Goal: Task Accomplishment & Management: Manage account settings

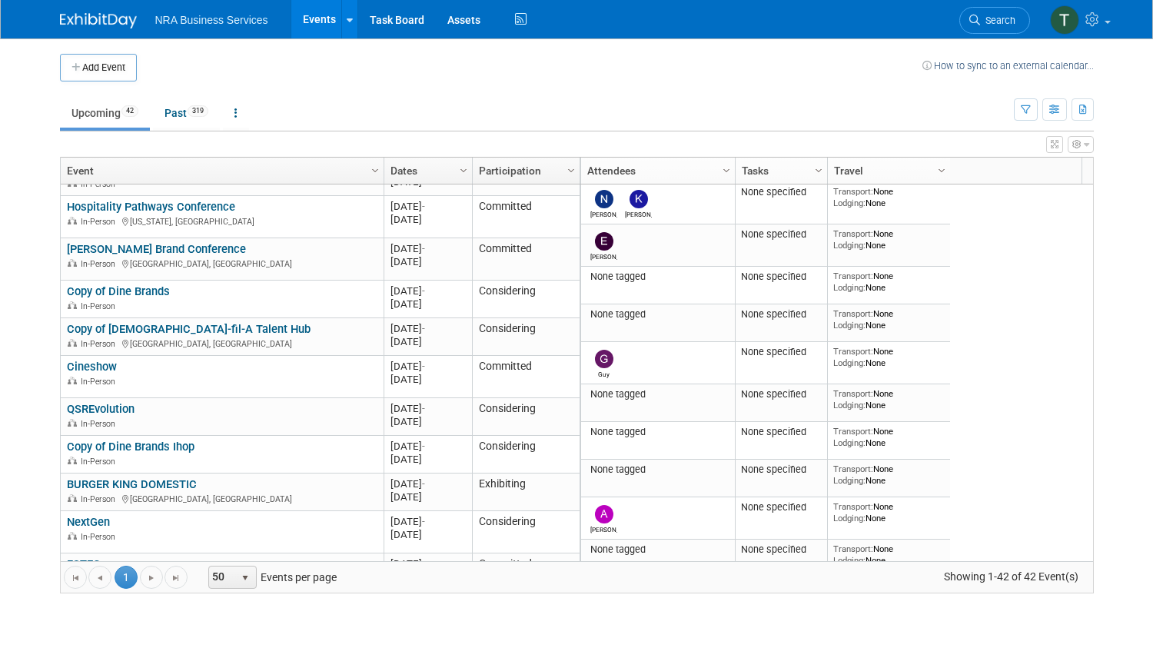
scroll to position [184, 0]
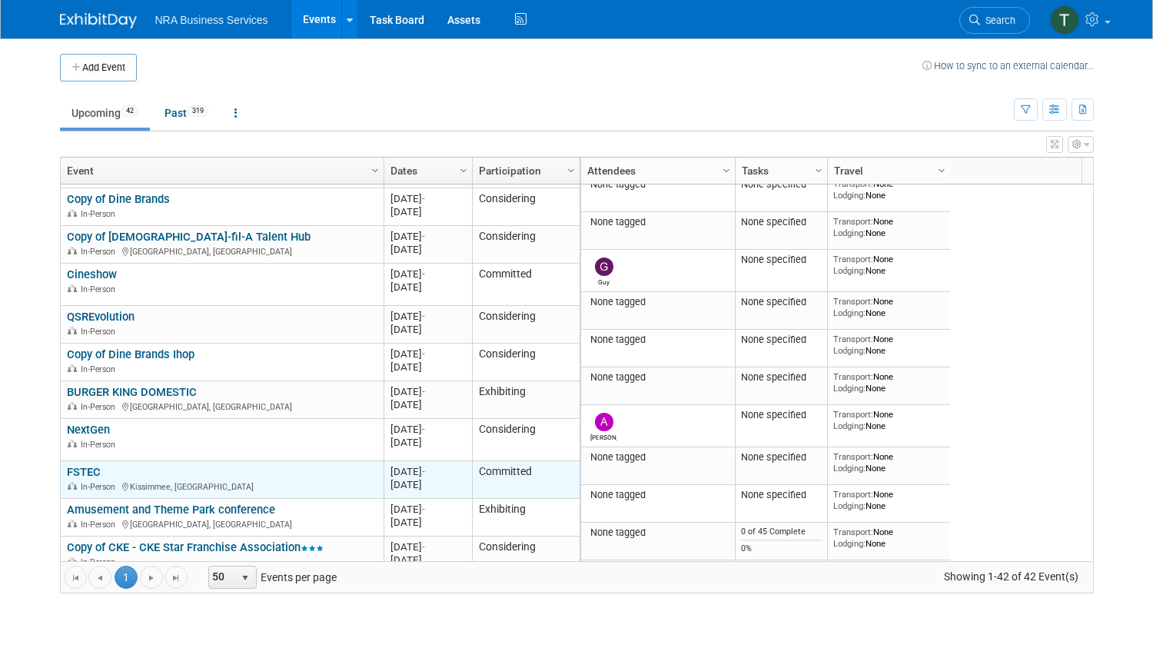
click at [87, 465] on link "FSTEC" at bounding box center [84, 472] width 34 height 14
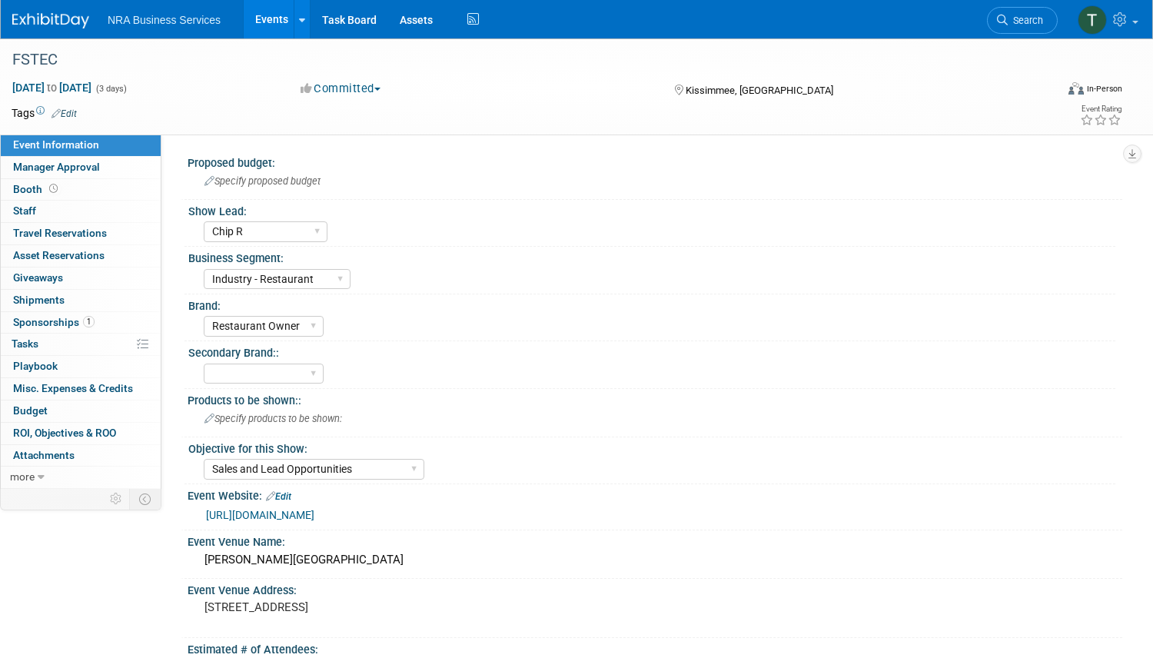
select select "Chip R"
select select "Industry - Restaurant"
select select "Restaurant Owner"
select select "Sales and Lead Opportunities"
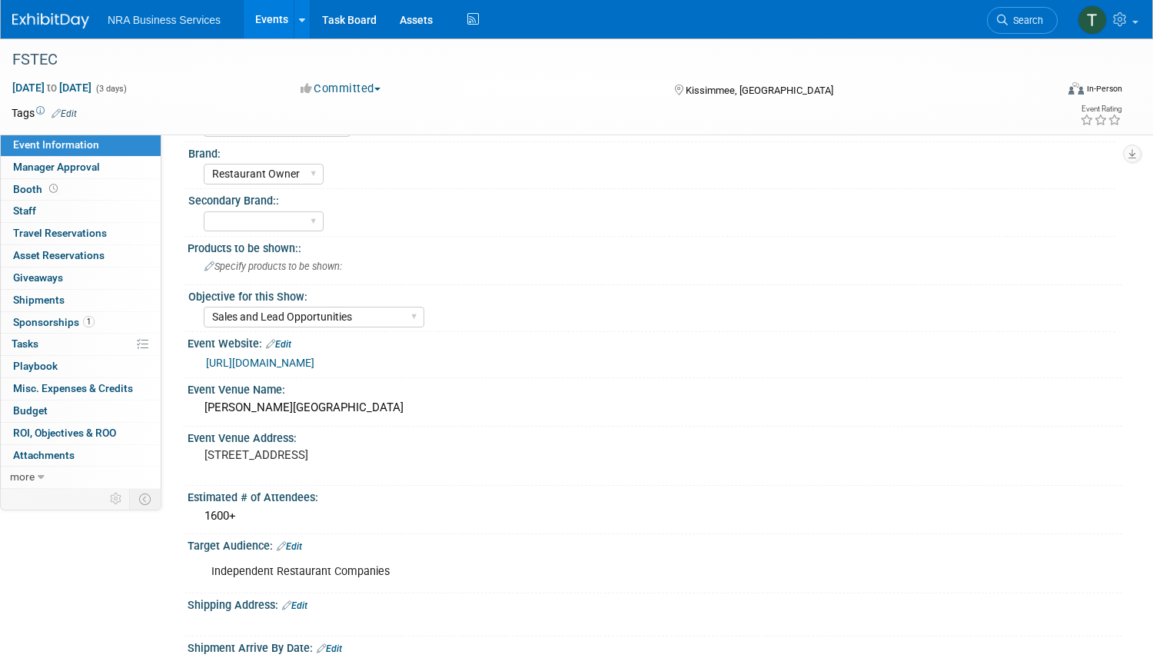
scroll to position [154, 0]
click at [314, 362] on link "[URL][DOMAIN_NAME]" at bounding box center [260, 361] width 108 height 12
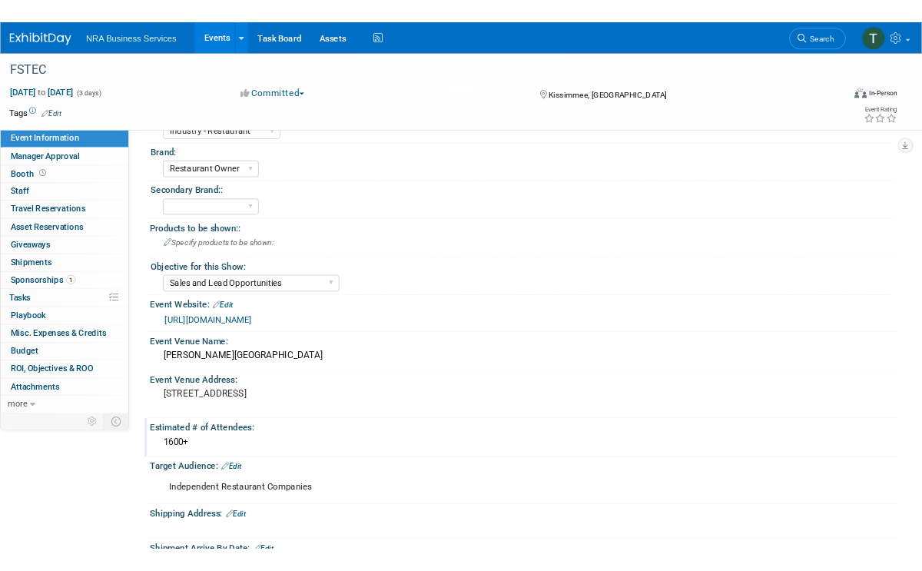
scroll to position [0, 0]
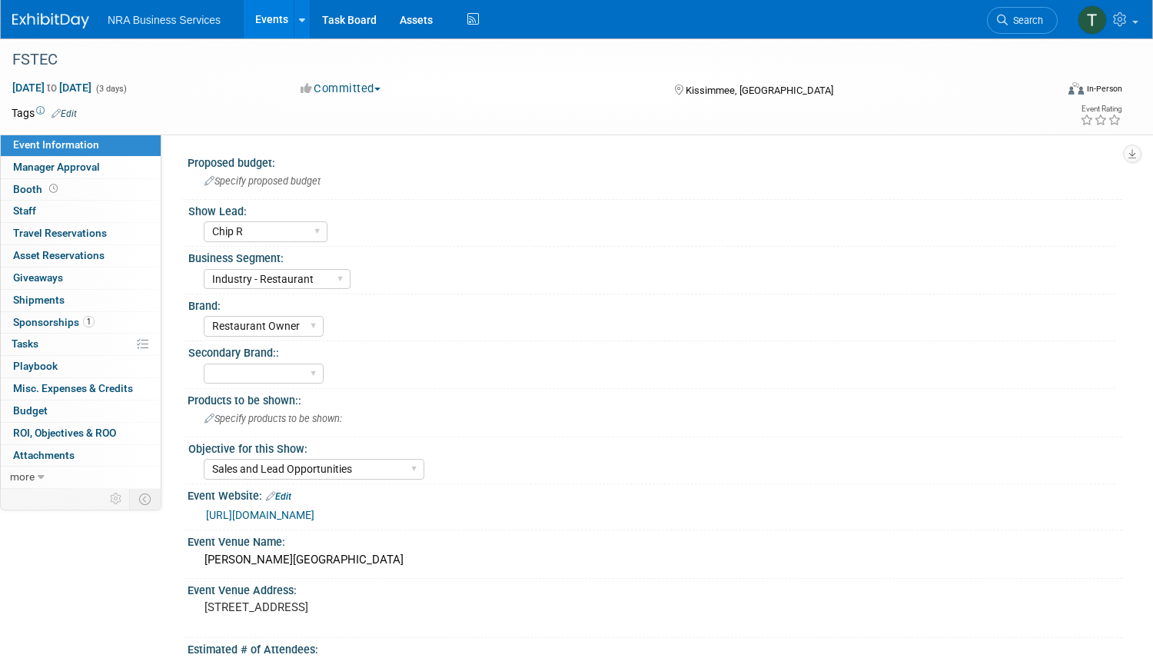
click at [892, 85] on div "Kissimmee, [GEOGRAPHIC_DATA]" at bounding box center [802, 89] width 260 height 18
click at [796, 330] on div "ServSafe AHLEI NRFSP NRA MFHA Restaurant Owner Health Markets Optum Perks RX Se…" at bounding box center [659, 324] width 911 height 25
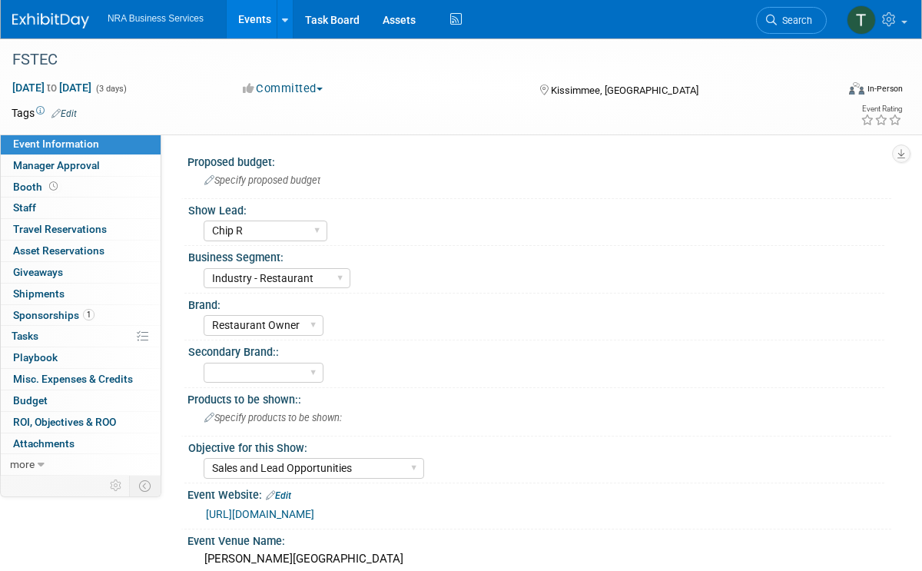
drag, startPoint x: 1152, startPoint y: 0, endPoint x: 456, endPoint y: 92, distance: 702.2
click at [456, 92] on div "Committed Committed Considering Not Going Exhibiting Attending Only" at bounding box center [376, 89] width 278 height 17
click at [50, 16] on img at bounding box center [50, 20] width 77 height 15
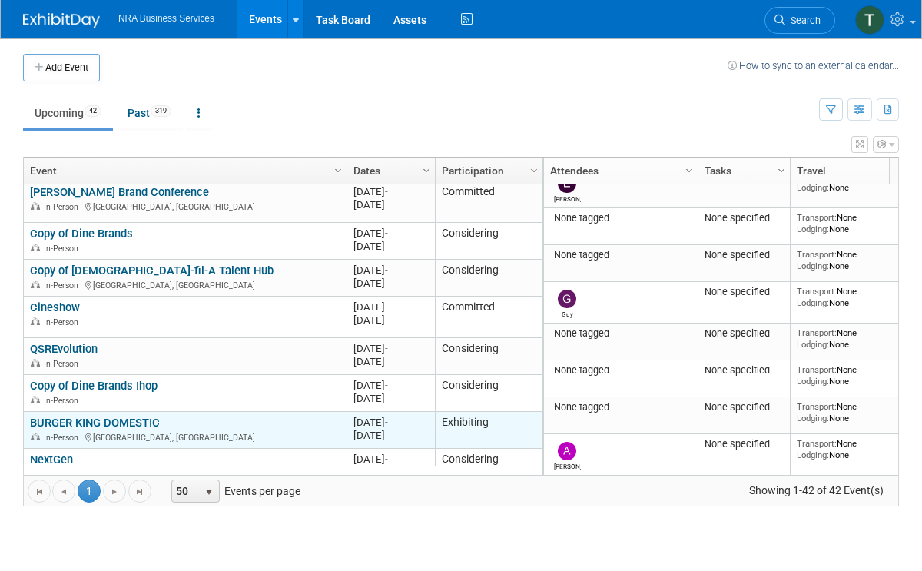
scroll to position [221, 0]
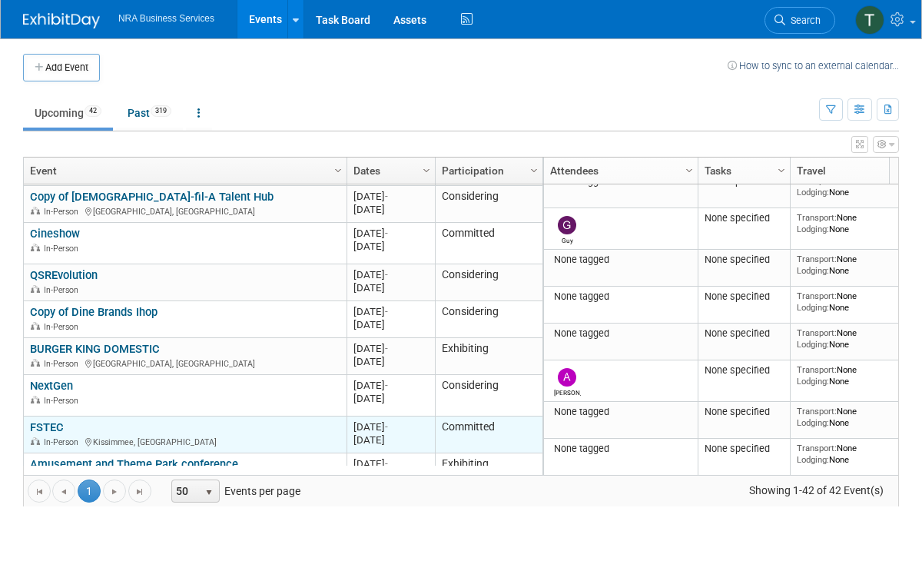
click at [48, 420] on link "FSTEC" at bounding box center [47, 427] width 34 height 14
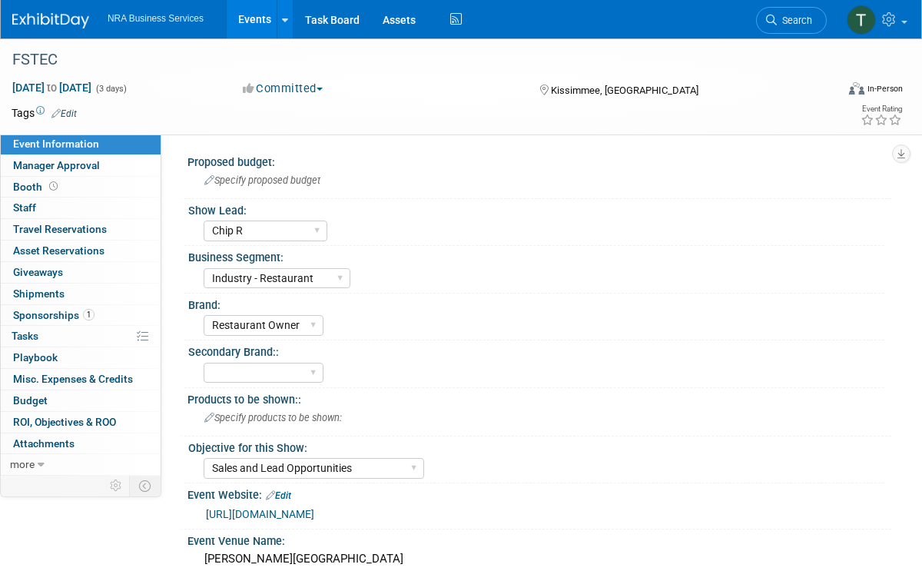
select select "Chip R"
select select "Industry - Restaurant"
select select "Restaurant Owner"
select select "Sales and Lead Opportunities"
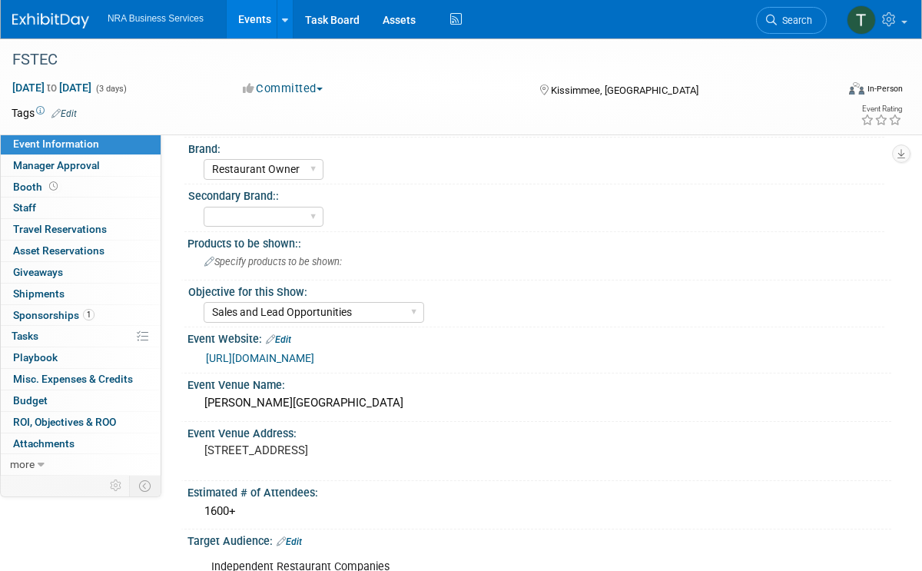
scroll to position [184, 0]
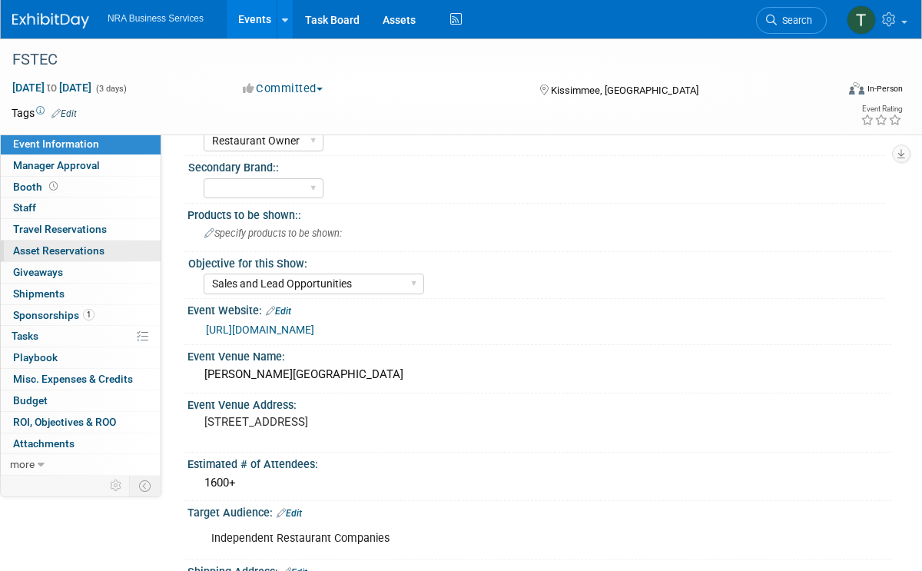
click at [32, 248] on span "Asset Reservations 0" at bounding box center [58, 250] width 91 height 12
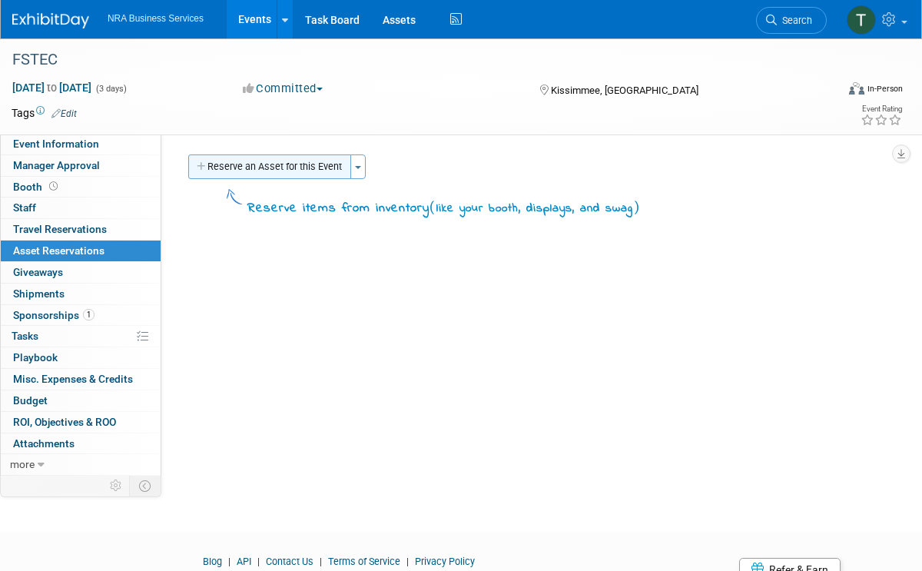
click at [228, 168] on button "Reserve an Asset for this Event" at bounding box center [269, 166] width 163 height 25
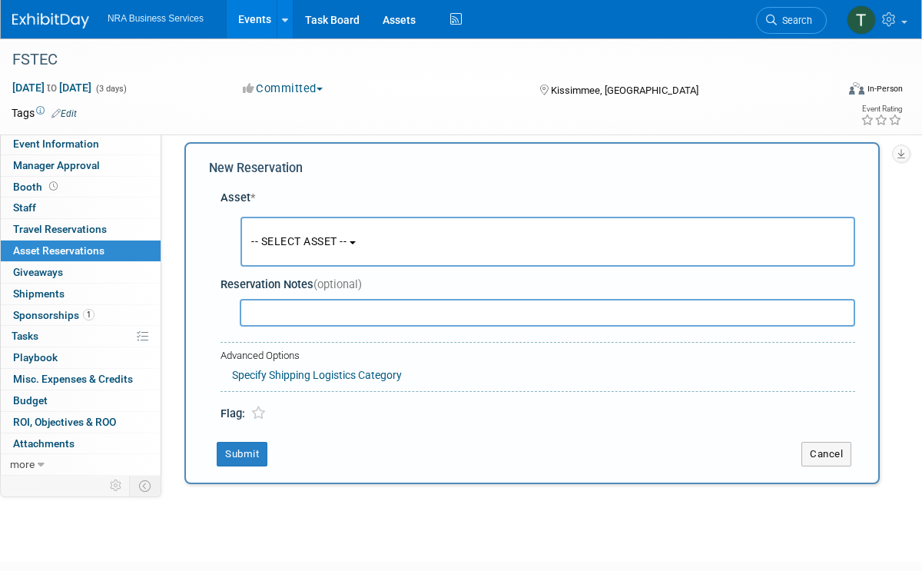
scroll to position [14, 0]
click at [300, 237] on span "-- SELECT ASSET --" at bounding box center [298, 240] width 95 height 12
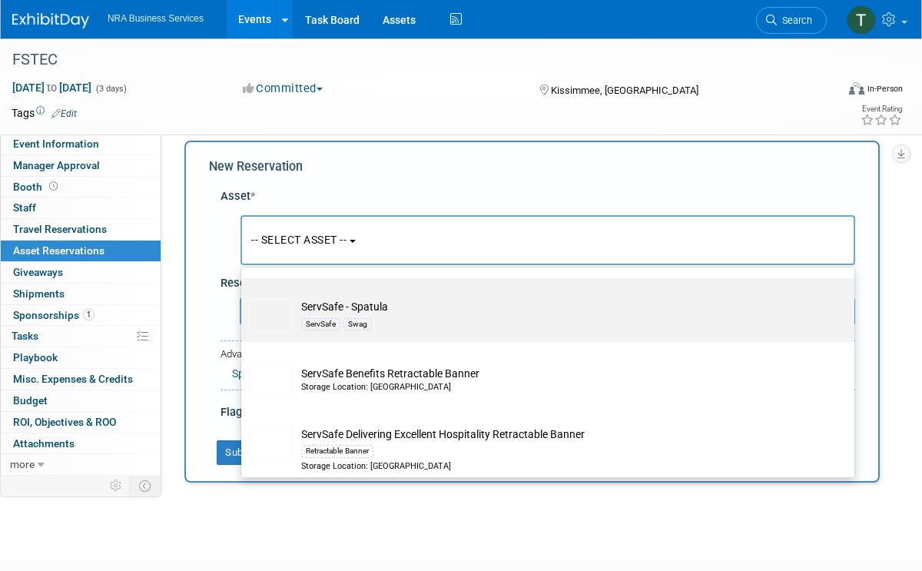
scroll to position [2213, 0]
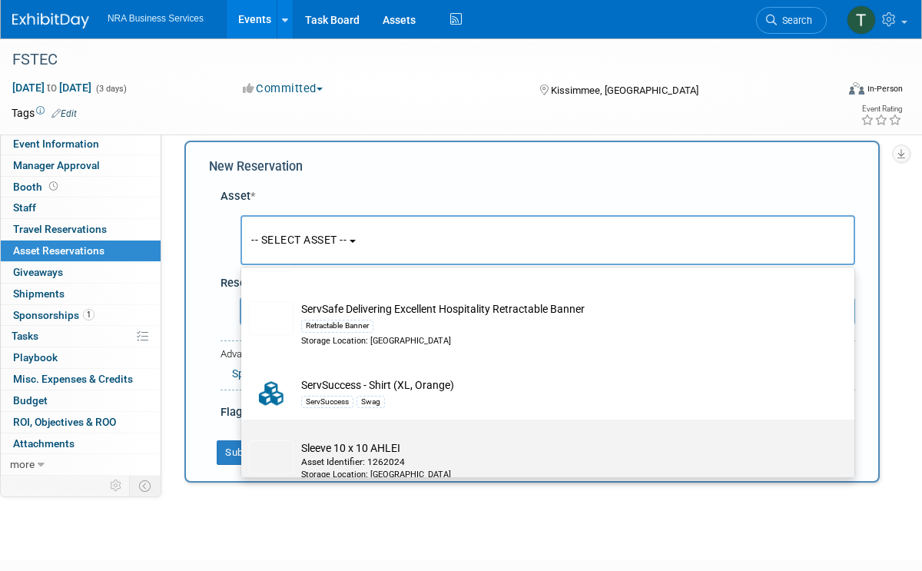
click at [307, 456] on div "Asset Identifier: 1262024" at bounding box center [562, 462] width 522 height 13
click at [244, 438] on input "Sleeve 10 x 10 AHLEI Asset Identifier: 1262024 Storage Location: [GEOGRAPHIC_DA…" at bounding box center [239, 433] width 10 height 10
select select "10717846"
select select "8"
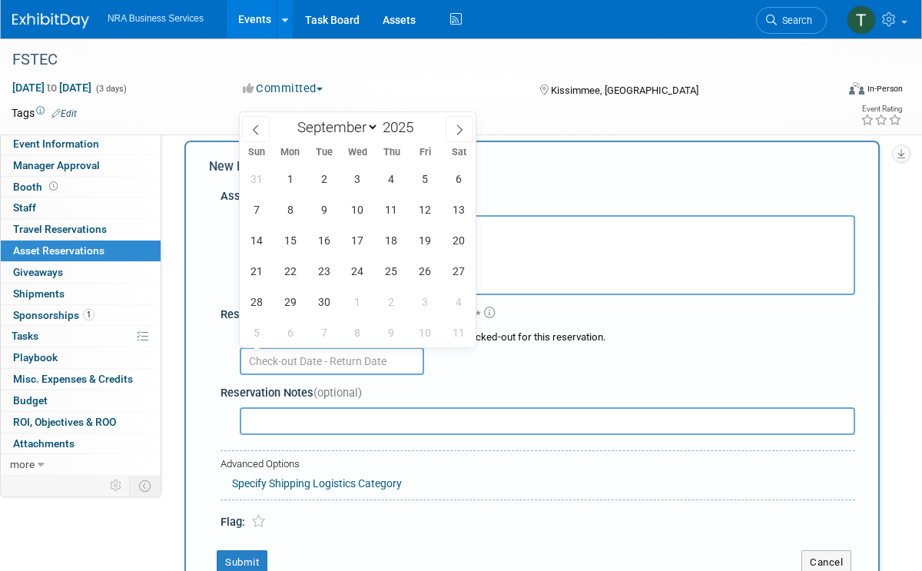
click at [333, 360] on input "text" at bounding box center [332, 361] width 184 height 28
click at [289, 172] on span "1" at bounding box center [290, 179] width 30 height 30
type input "Sep 1, 2025"
click at [254, 128] on icon at bounding box center [255, 130] width 5 height 10
select select "7"
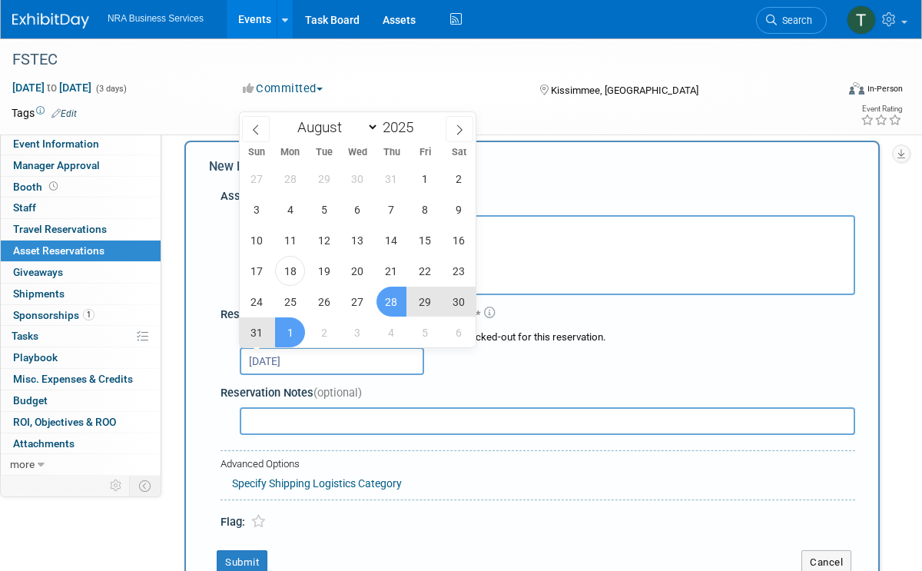
click at [393, 303] on span "28" at bounding box center [392, 302] width 30 height 30
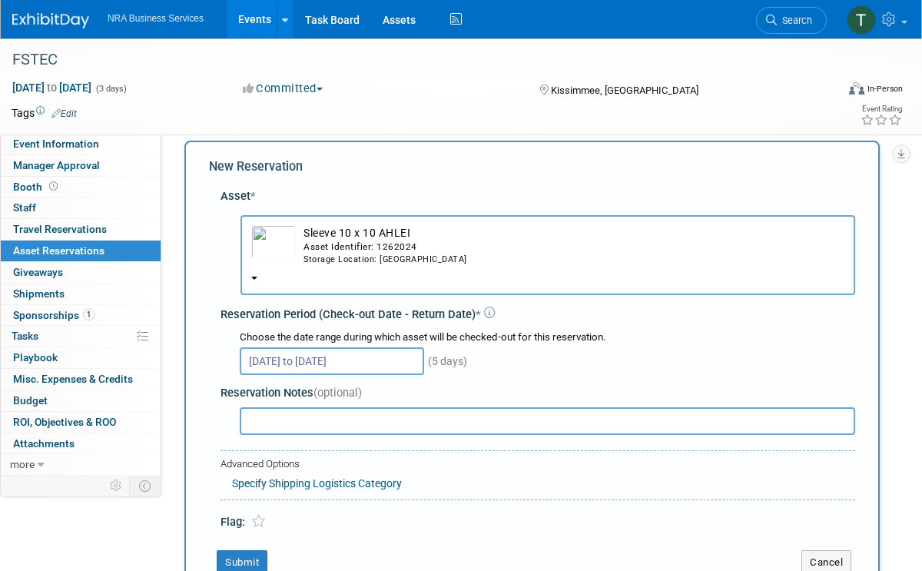
click at [388, 356] on input "Aug 28, 2025 to Sep 1, 2025" at bounding box center [332, 361] width 184 height 28
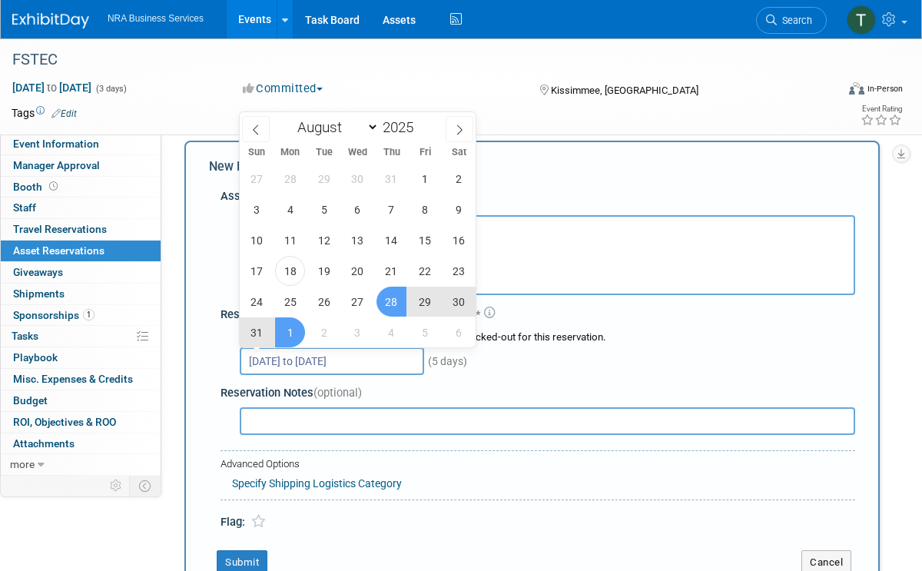
click at [396, 304] on span "28" at bounding box center [392, 302] width 30 height 30
click at [393, 328] on span "4" at bounding box center [392, 332] width 30 height 30
type input "Aug 28, 2025 to Sep 4, 2025"
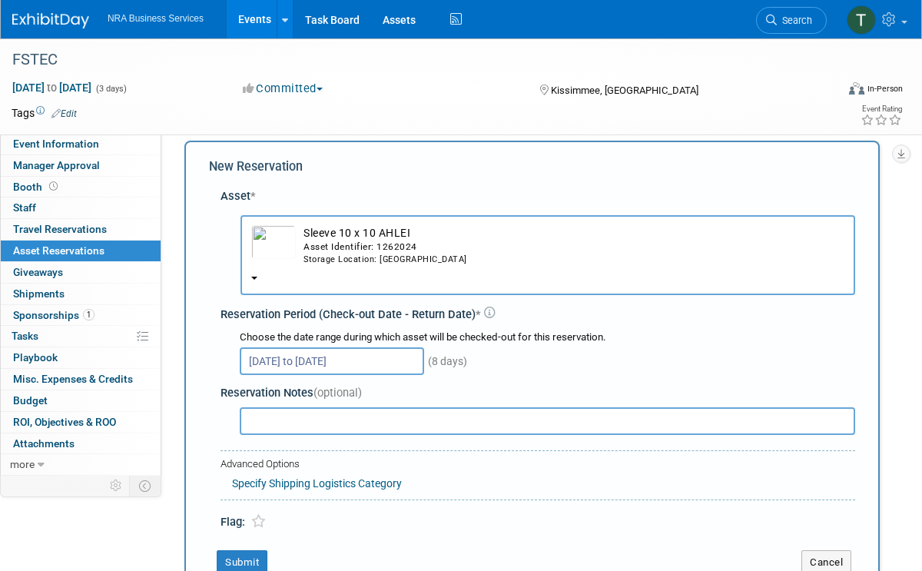
click at [374, 353] on input "Aug 28, 2025 to Sep 4, 2025" at bounding box center [332, 361] width 184 height 28
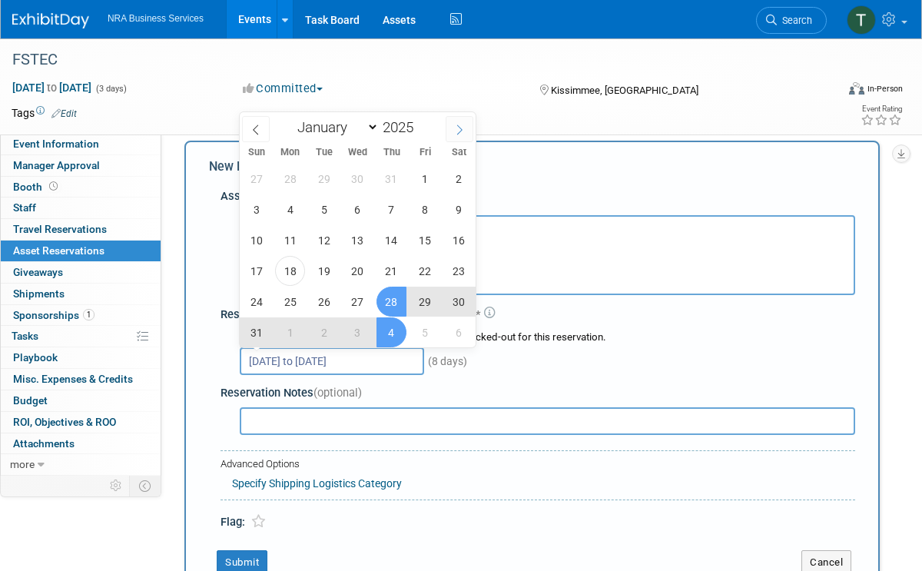
click at [459, 130] on icon at bounding box center [459, 129] width 11 height 11
select select "8"
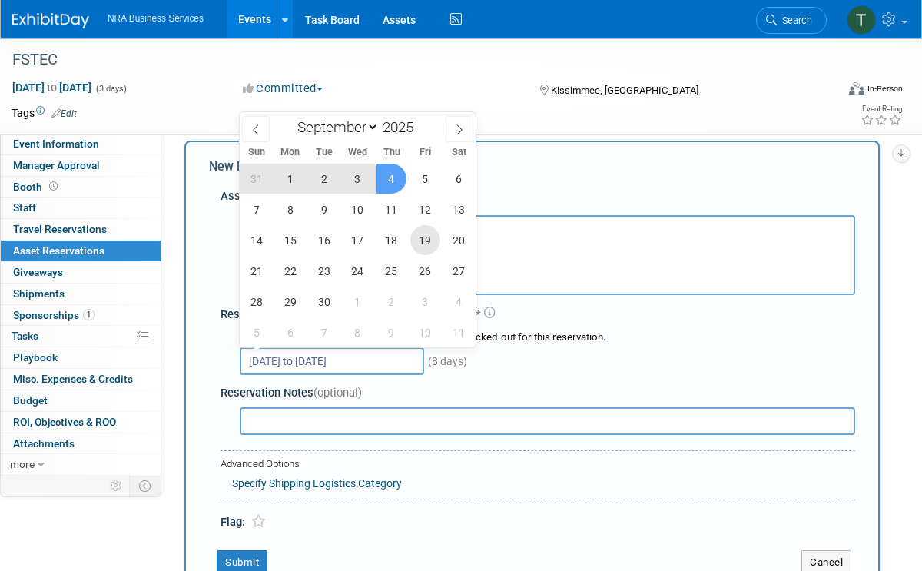
click at [427, 241] on span "19" at bounding box center [425, 240] width 30 height 30
type input "Sep 19, 2025"
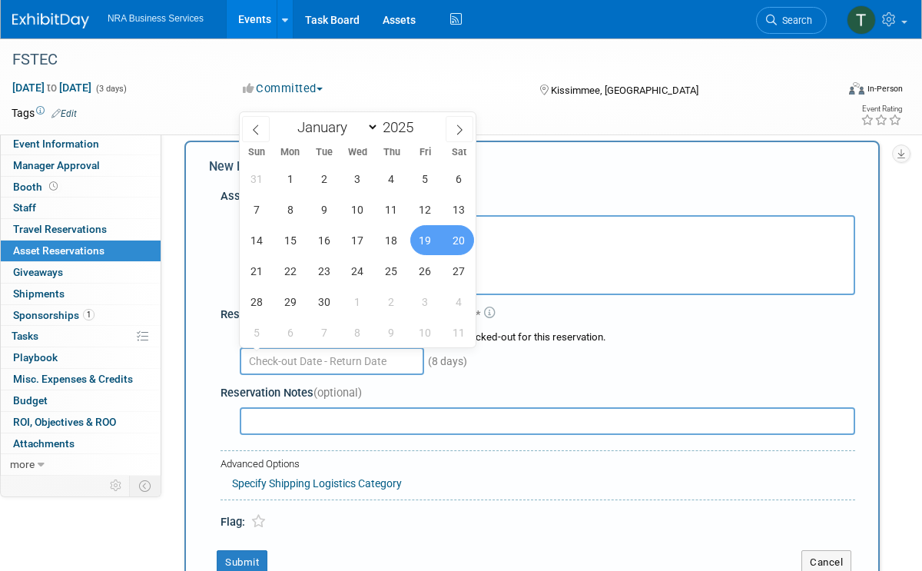
select select "7"
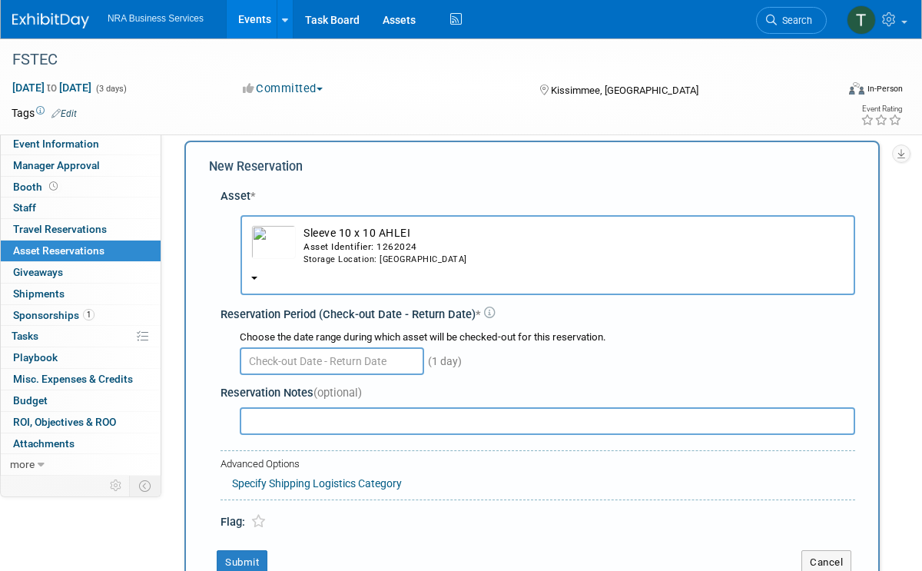
click at [736, 332] on div "Choose the date range during which asset will be checked-out for this reservati…" at bounding box center [547, 337] width 615 height 15
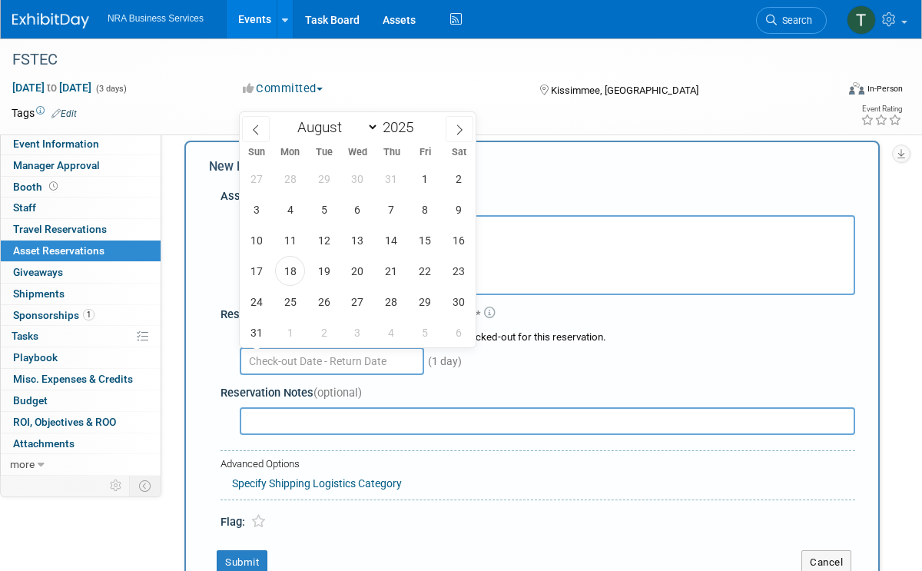
click at [383, 357] on input "text" at bounding box center [332, 361] width 184 height 28
click at [294, 303] on span "25" at bounding box center [290, 302] width 30 height 30
type input "[DATE]"
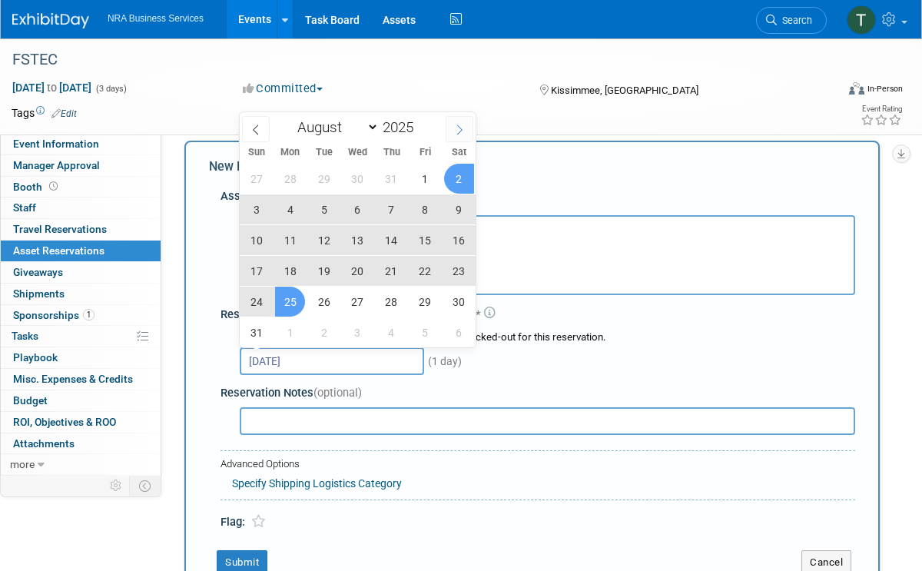
click at [461, 132] on icon at bounding box center [459, 129] width 11 height 11
select select "8"
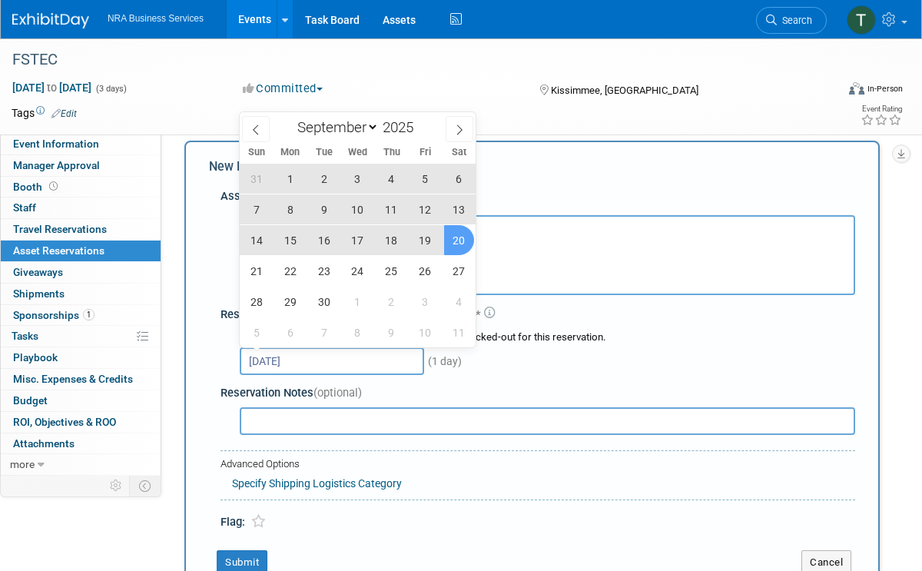
click at [452, 239] on span "20" at bounding box center [459, 240] width 30 height 30
type input "Aug 25, 2025 to Sep 20, 2025"
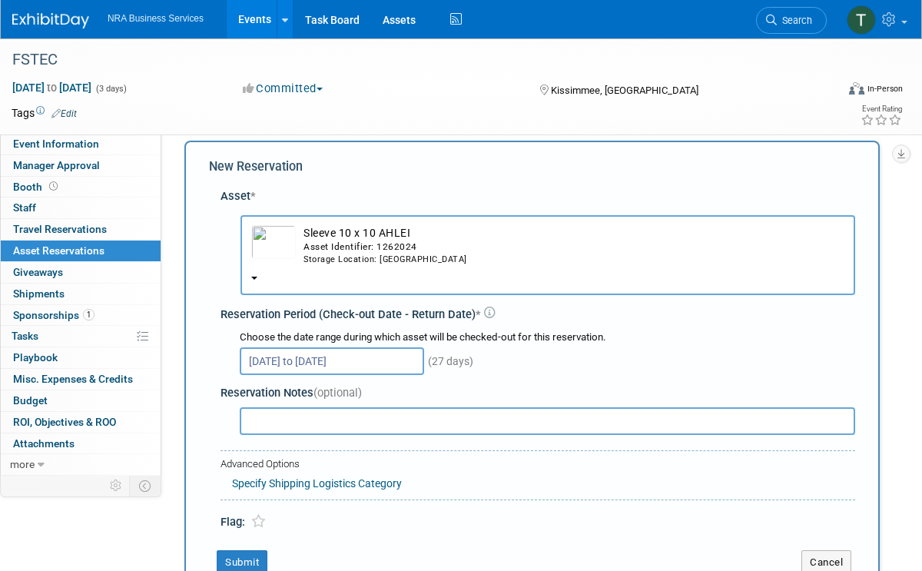
click at [540, 379] on div "Reservation Notes (optional)" at bounding box center [538, 409] width 635 height 60
click at [292, 362] on input "Aug 25, 2025 to Sep 20, 2025" at bounding box center [332, 361] width 184 height 28
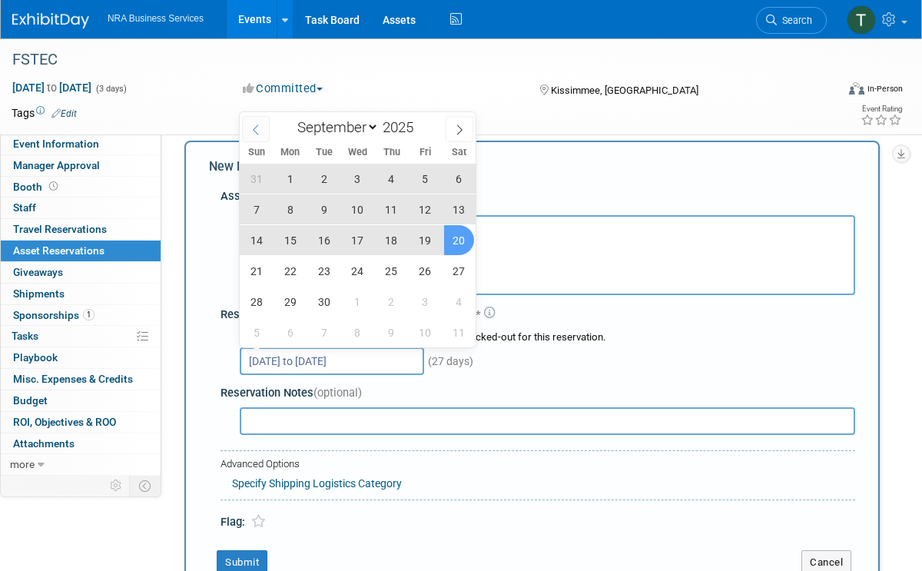
click at [255, 126] on icon at bounding box center [255, 129] width 11 height 11
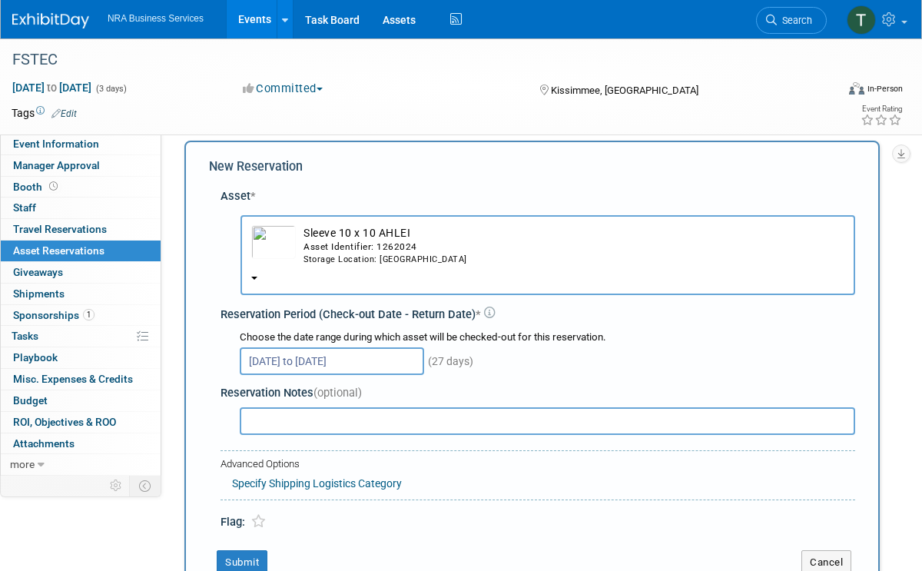
click at [527, 363] on div "Aug 25, 2025 to Sep 20, 2025 (27 days)" at bounding box center [547, 360] width 615 height 30
click at [404, 358] on input "Aug 25, 2025 to Sep 20, 2025" at bounding box center [332, 361] width 184 height 28
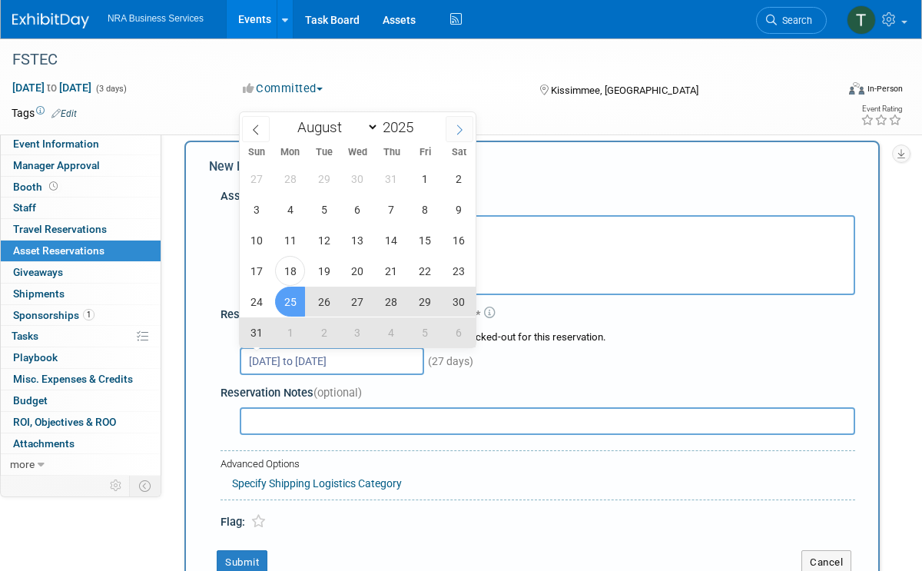
click at [461, 128] on icon at bounding box center [459, 130] width 5 height 10
select select "8"
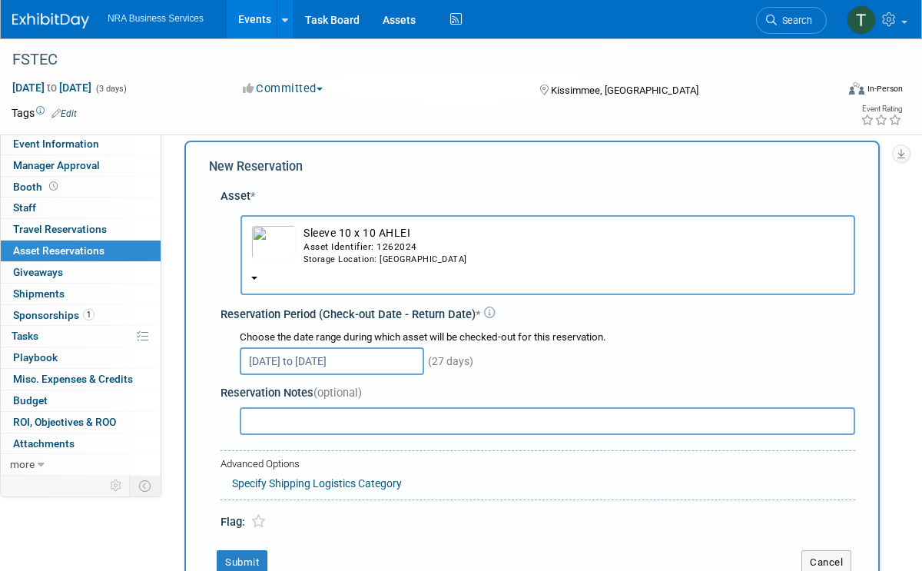
click at [522, 363] on div "Aug 25, 2025 to Sep 20, 2025 (27 days)" at bounding box center [547, 360] width 615 height 30
click at [529, 375] on div "Choose the date range during which asset will be checked-out for this reservati…" at bounding box center [541, 352] width 629 height 54
click at [363, 420] on input "text" at bounding box center [547, 421] width 615 height 28
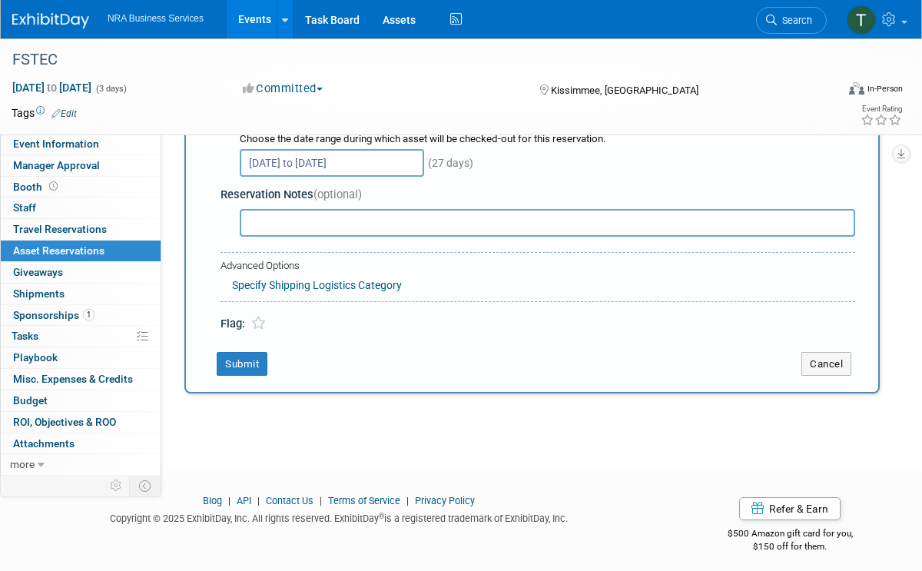
scroll to position [217, 0]
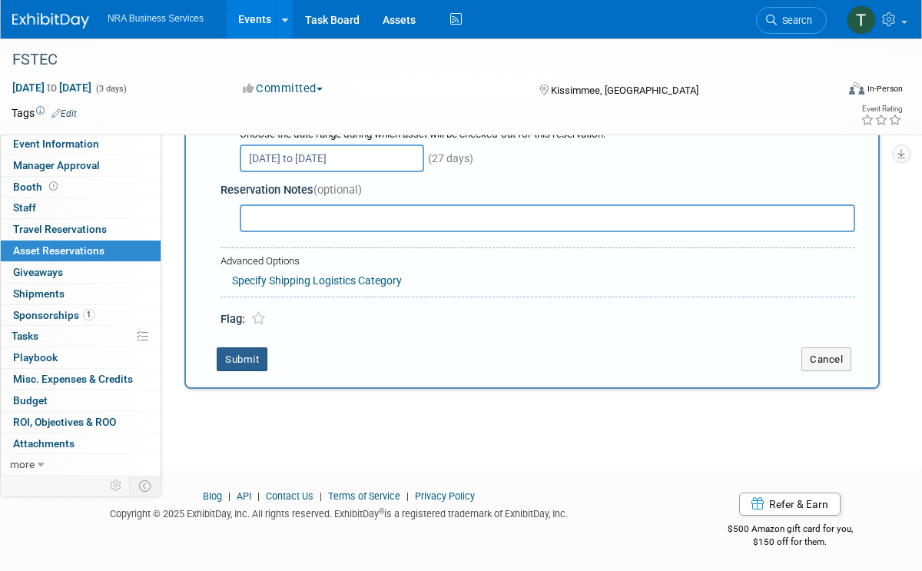
click at [232, 360] on button "Submit" at bounding box center [242, 359] width 51 height 25
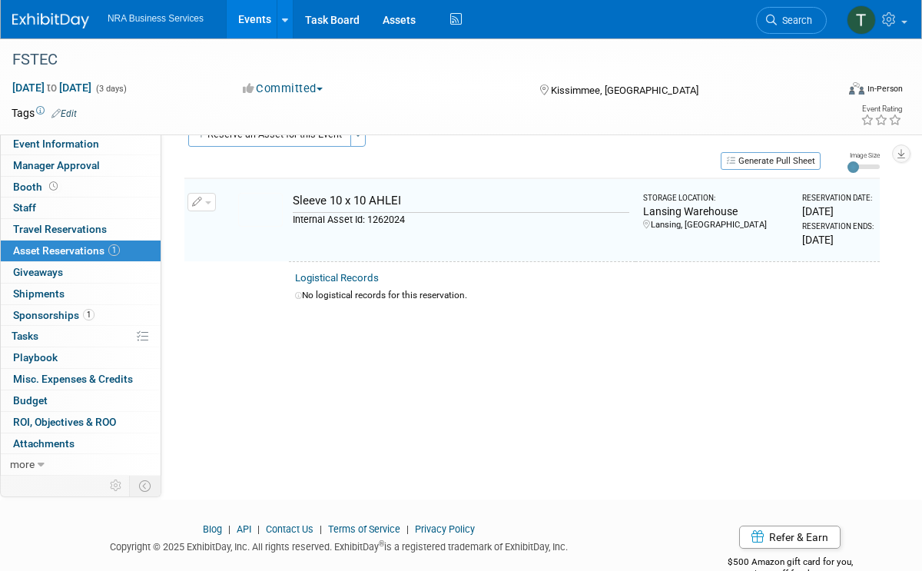
scroll to position [18, 0]
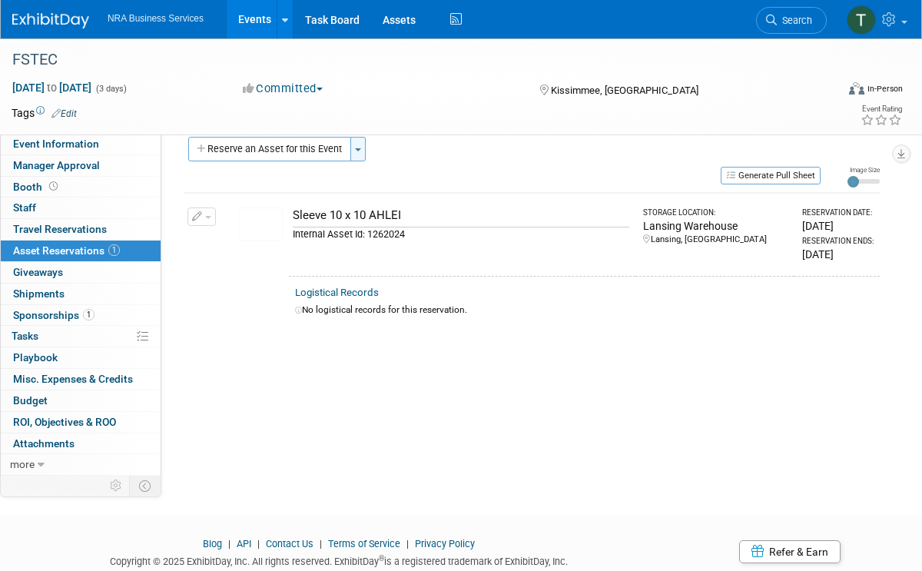
click at [357, 151] on span "button" at bounding box center [358, 149] width 6 height 3
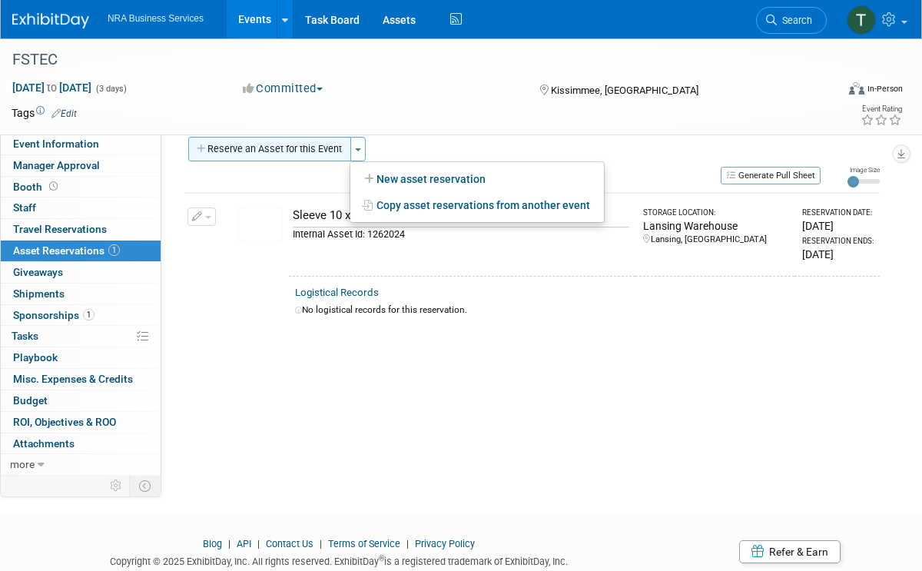
click at [307, 152] on button "Reserve an Asset for this Event" at bounding box center [269, 149] width 163 height 25
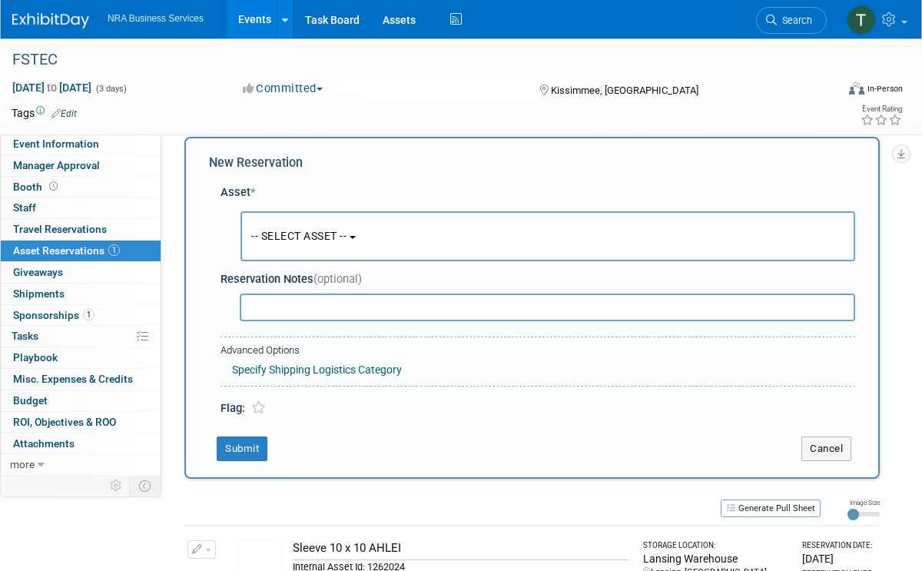
scroll to position [14, 0]
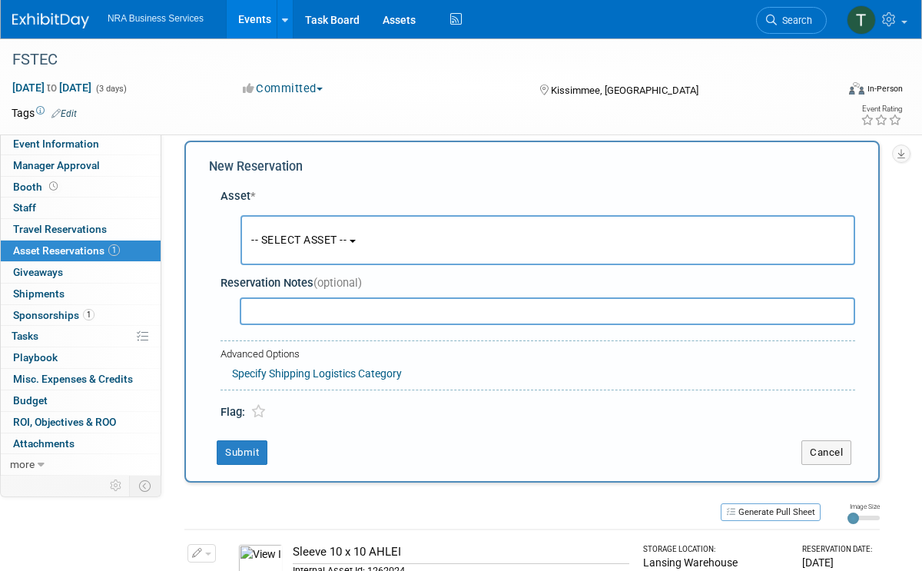
click at [343, 237] on span "-- SELECT ASSET --" at bounding box center [298, 240] width 95 height 12
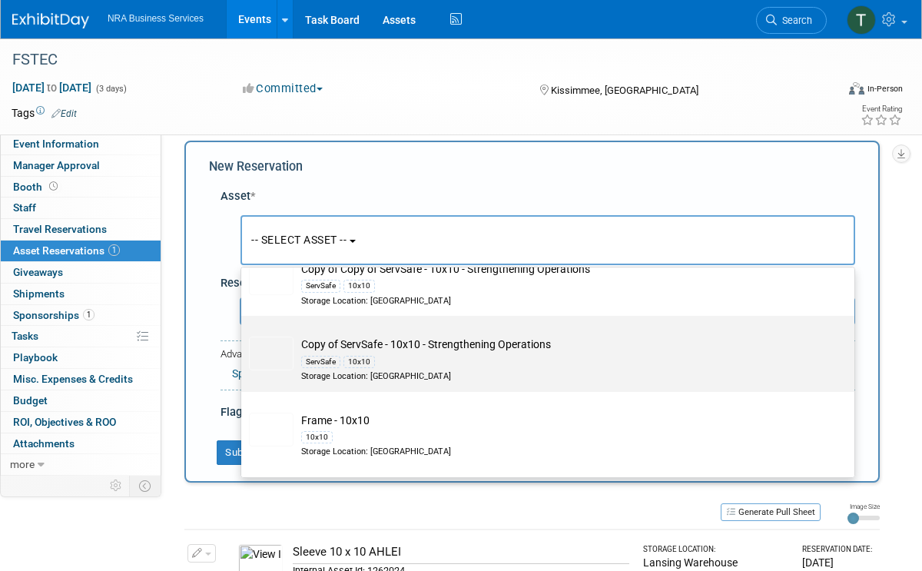
scroll to position [553, 0]
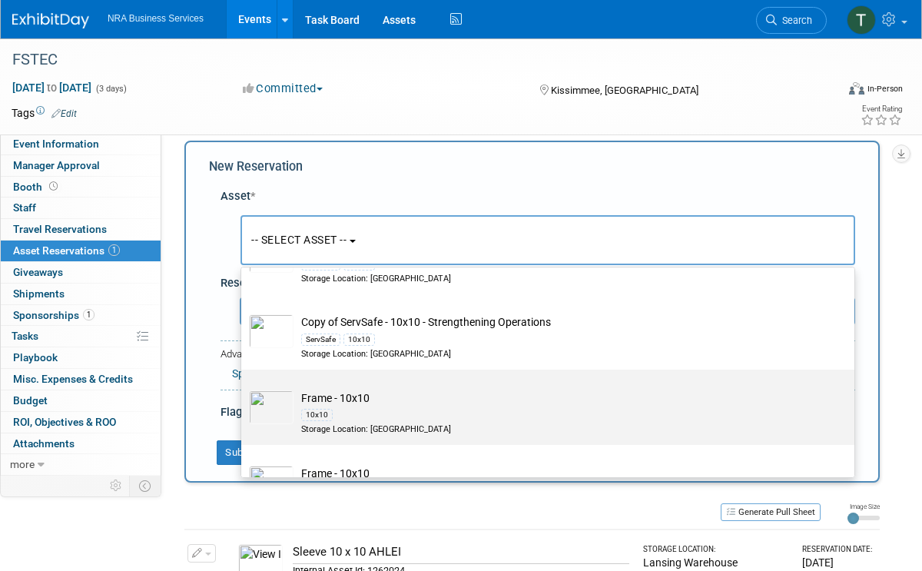
click at [310, 409] on div "10x10" at bounding box center [317, 415] width 32 height 12
click at [244, 388] on input "Frame - 10x10 10x10 Storage Location: Lansing Warehouse" at bounding box center [239, 383] width 10 height 10
select select "10713724"
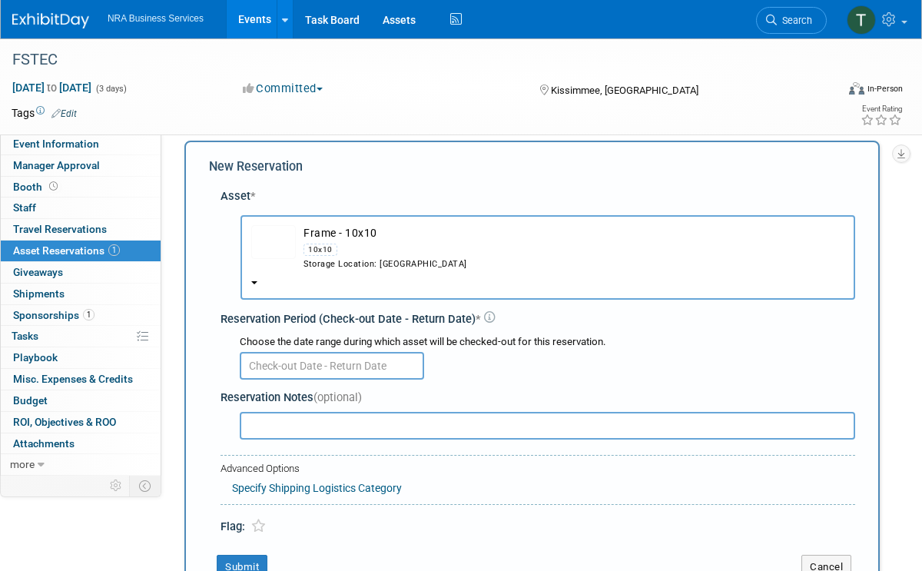
click at [387, 367] on input "text" at bounding box center [332, 366] width 184 height 28
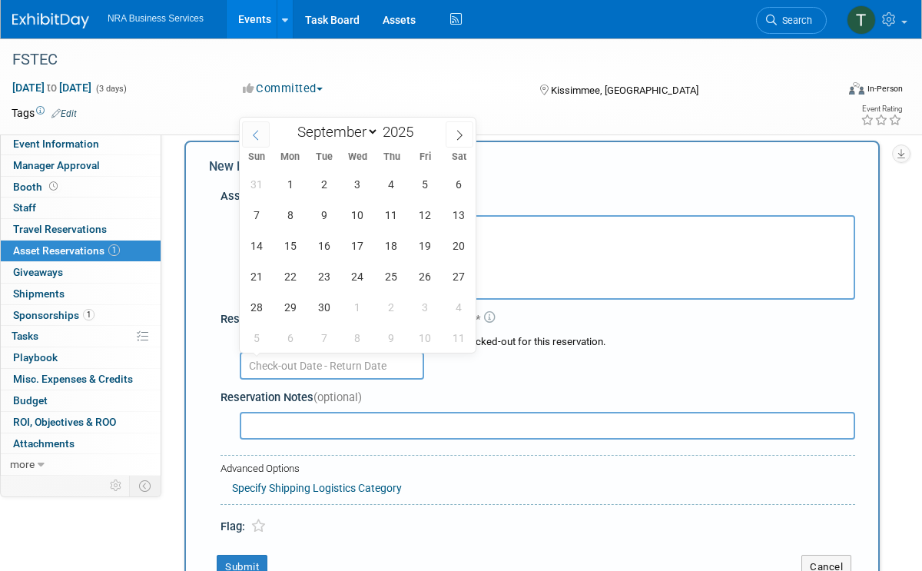
click at [260, 130] on icon at bounding box center [255, 135] width 11 height 11
select select "7"
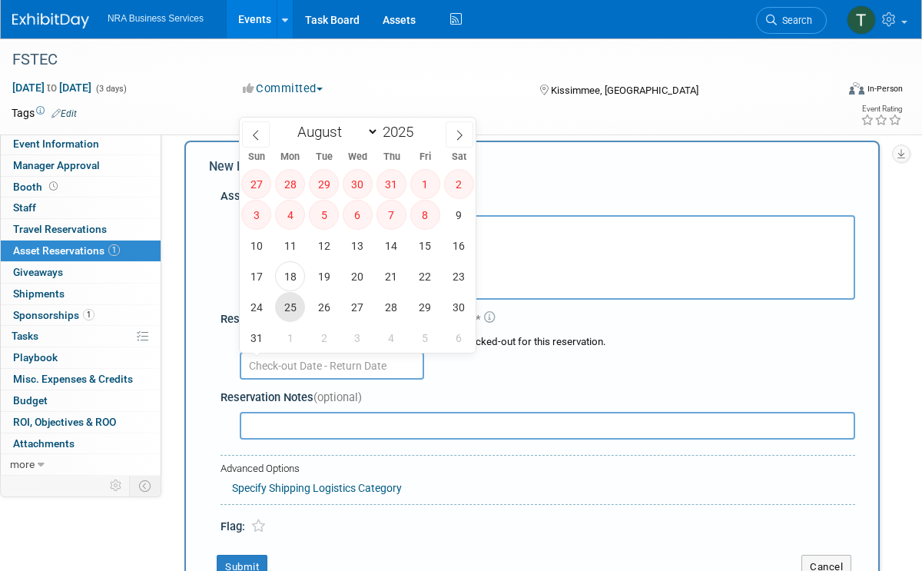
click at [289, 307] on span "25" at bounding box center [290, 307] width 30 height 30
type input "[DATE]"
click at [290, 310] on span "25" at bounding box center [290, 307] width 30 height 30
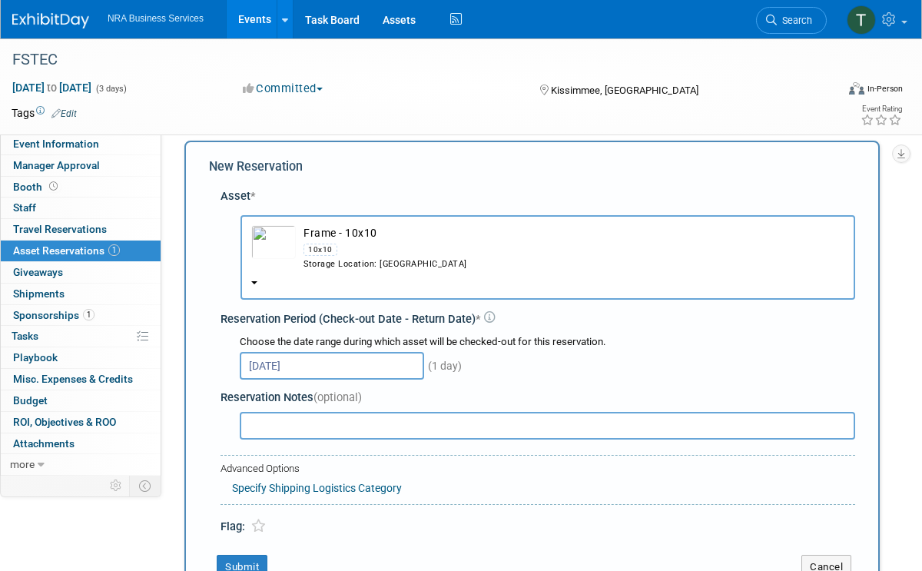
click at [329, 366] on input "[DATE]" at bounding box center [332, 366] width 184 height 28
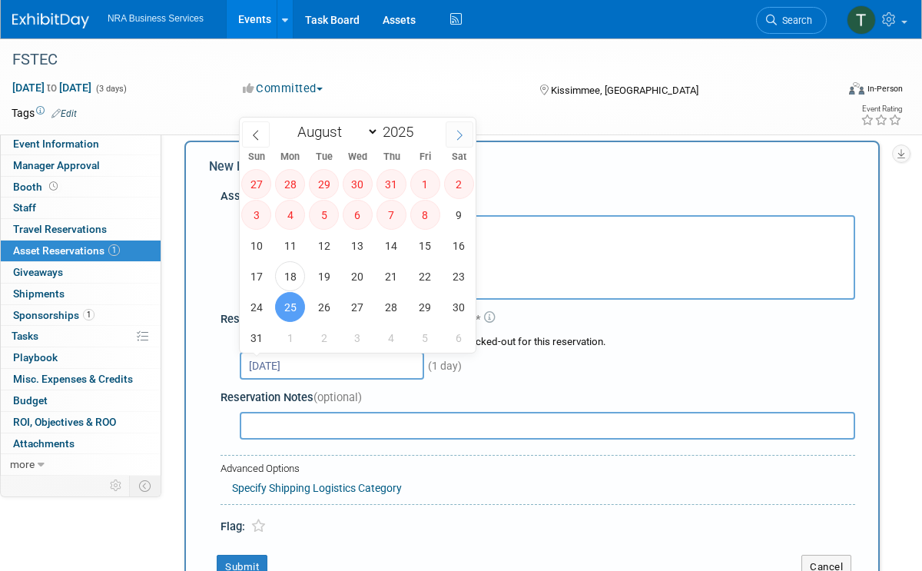
click at [456, 135] on icon at bounding box center [459, 135] width 11 height 11
select select "8"
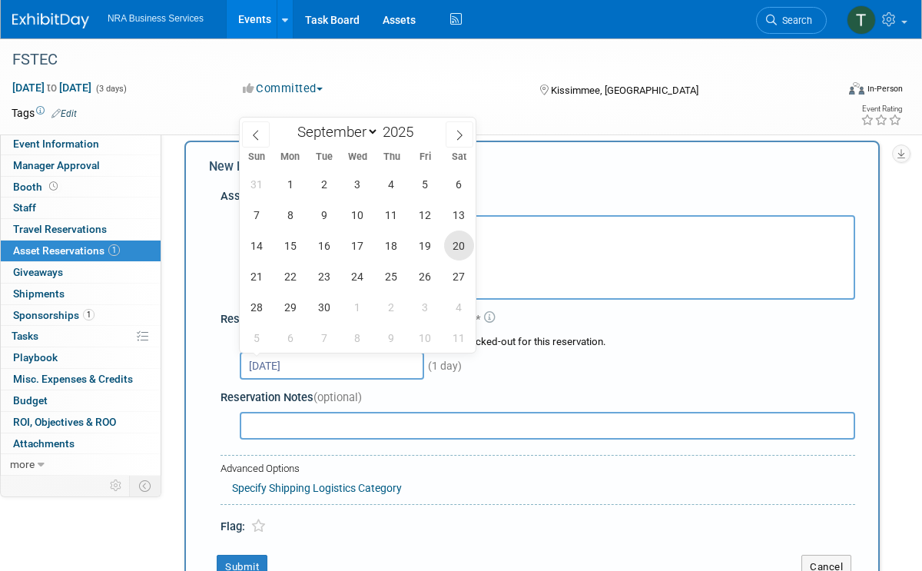
click at [456, 247] on span "20" at bounding box center [459, 246] width 30 height 30
type input "[DATE]"
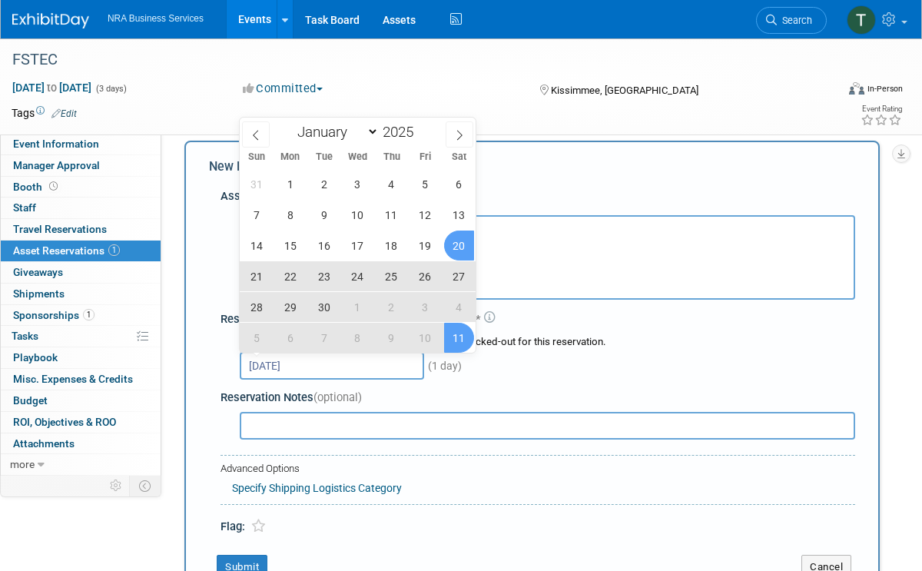
click at [384, 366] on input "[DATE]" at bounding box center [332, 366] width 184 height 28
click at [545, 367] on div "(1 day)" at bounding box center [547, 365] width 615 height 30
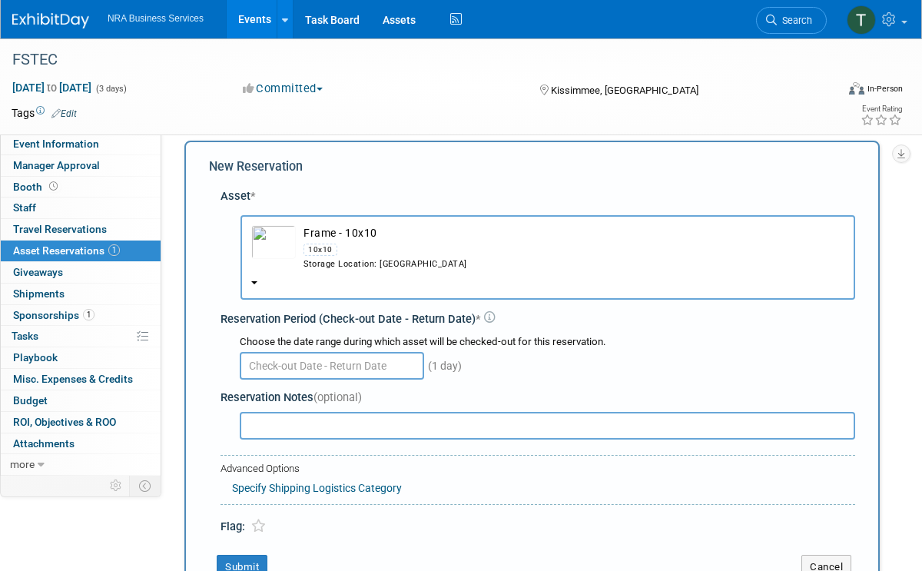
click at [380, 363] on input "text" at bounding box center [332, 366] width 184 height 28
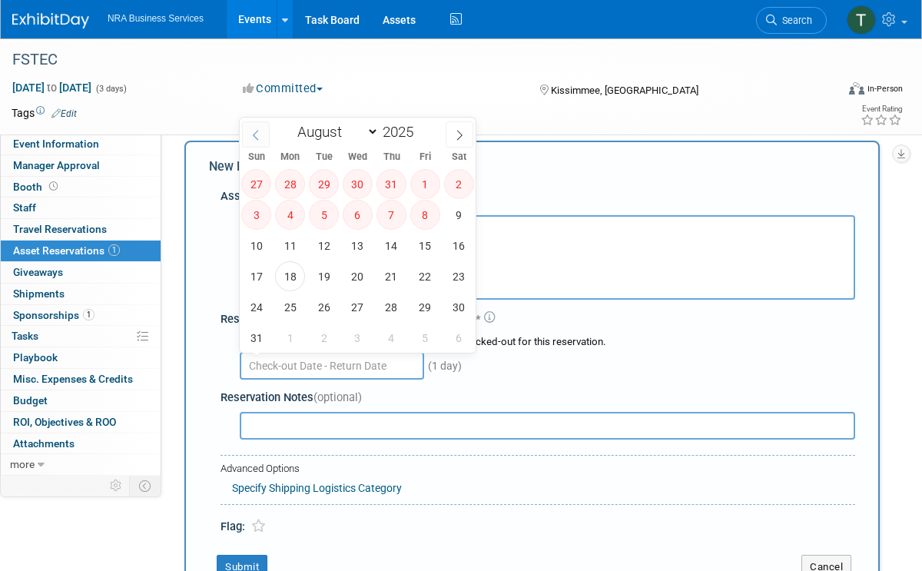
click at [255, 132] on icon at bounding box center [255, 135] width 11 height 11
select select "6"
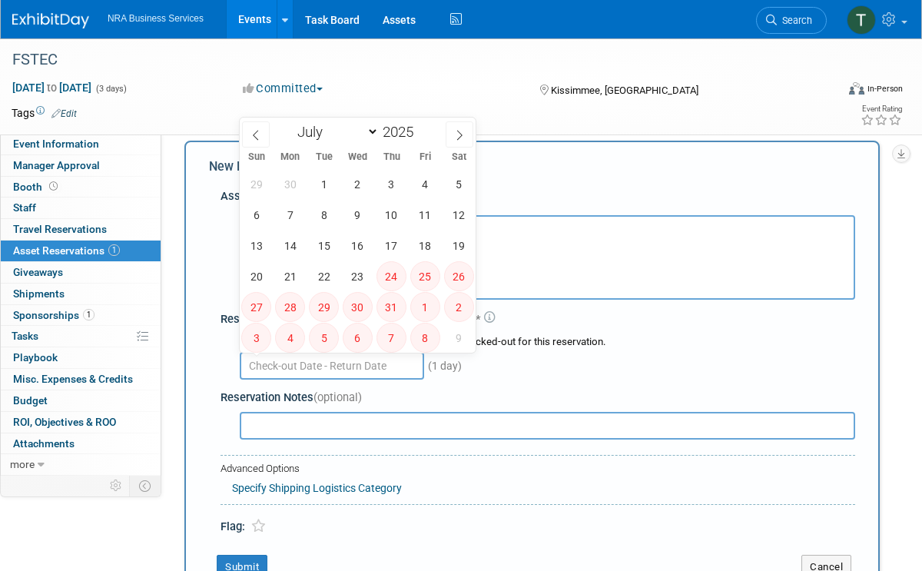
click at [615, 354] on div "(1 day)" at bounding box center [547, 365] width 615 height 30
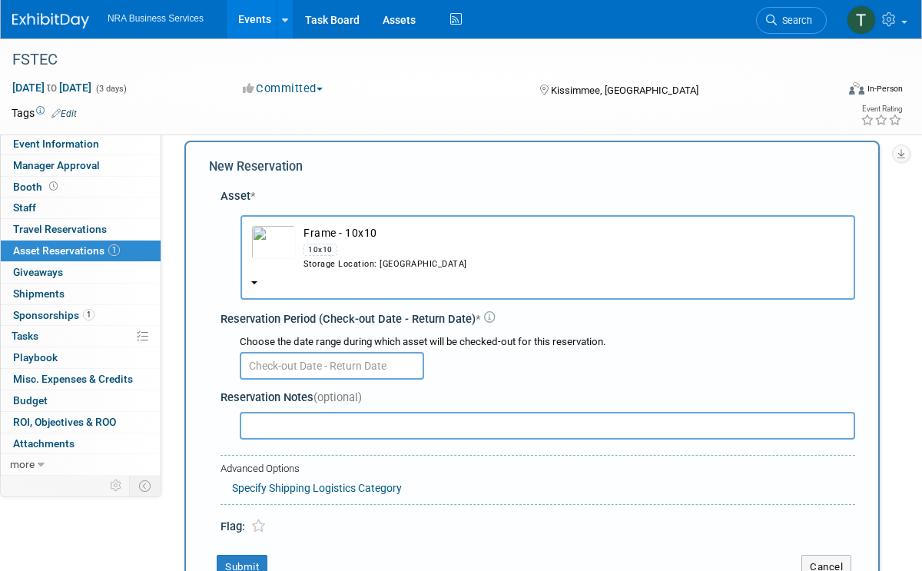
click at [260, 262] on td "button" at bounding box center [273, 247] width 45 height 45
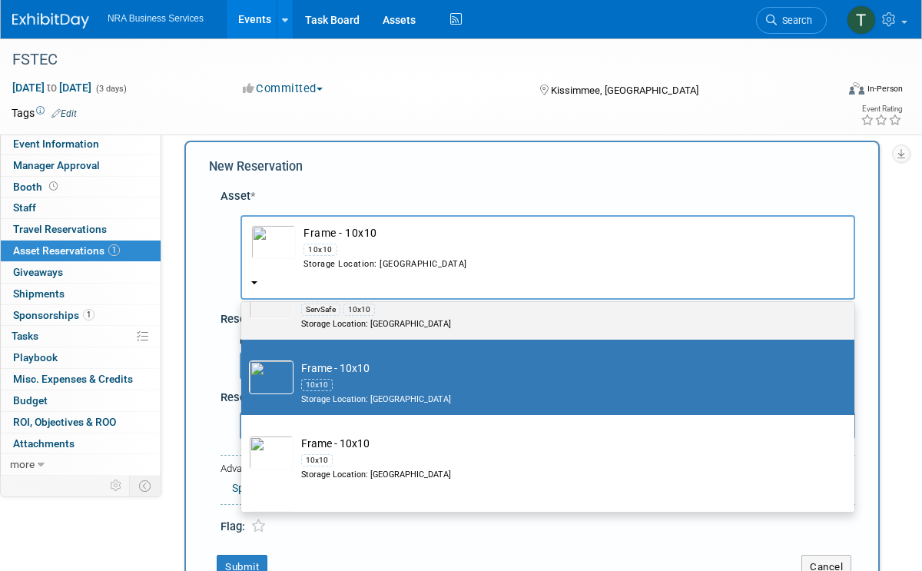
scroll to position [738, 0]
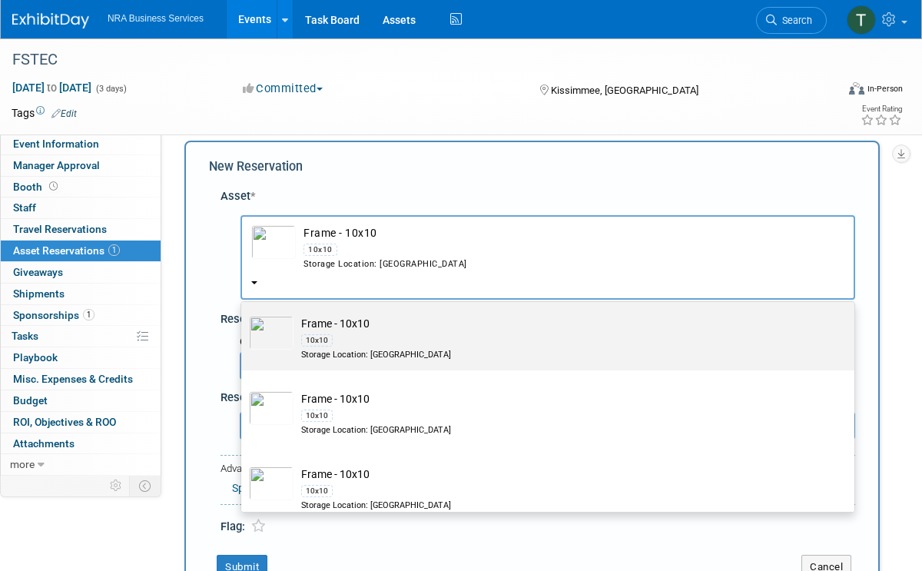
click at [350, 323] on td "Frame - 10x10 10x10 Storage Location: Lansing Warehouse" at bounding box center [559, 338] width 530 height 45
click at [244, 313] on input "Frame - 10x10 10x10 Storage Location: Lansing Warehouse" at bounding box center [239, 309] width 10 height 10
select select "10713723"
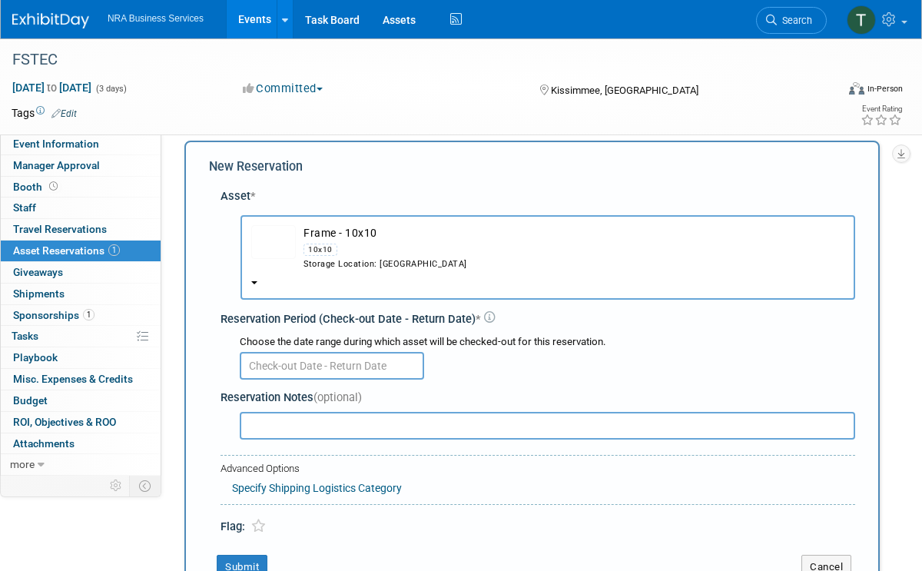
click at [350, 352] on input "text" at bounding box center [332, 366] width 184 height 28
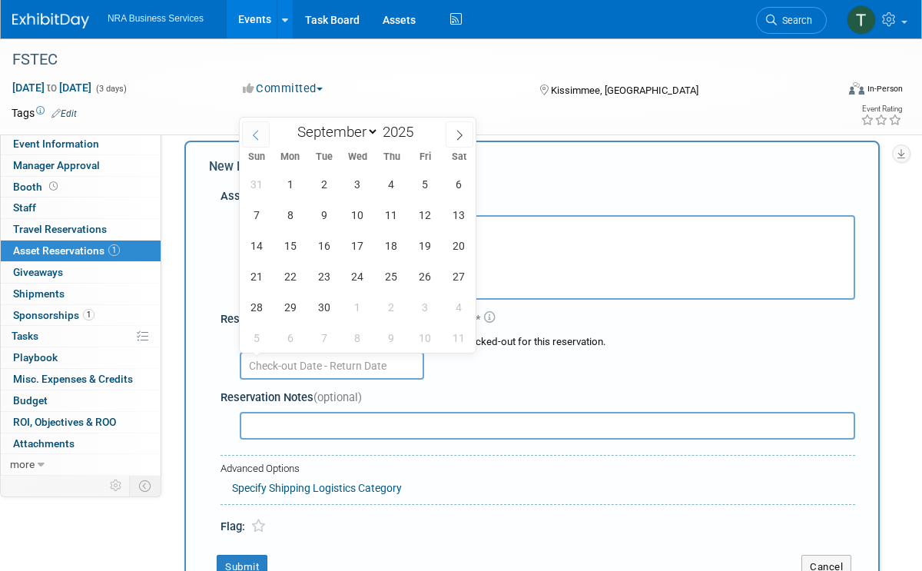
click at [258, 134] on icon at bounding box center [255, 135] width 11 height 11
select select "7"
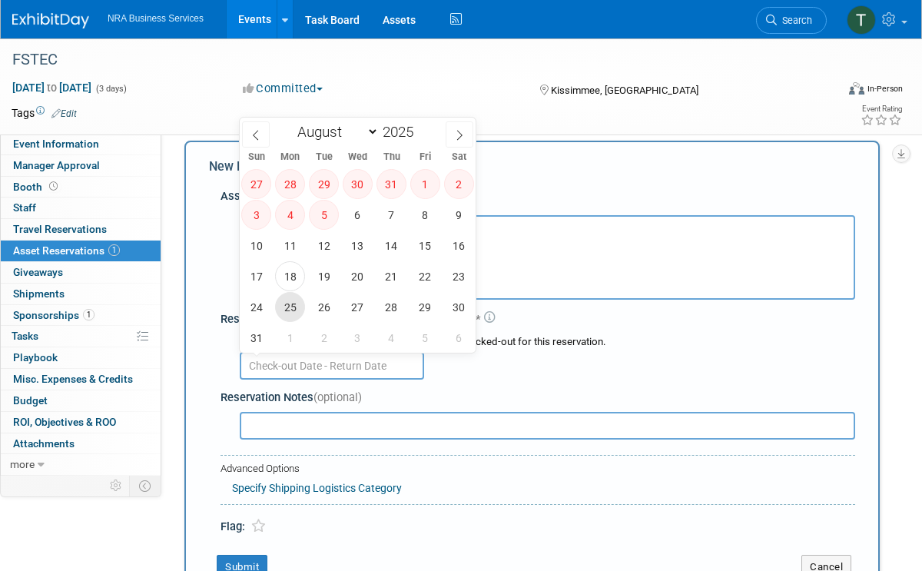
click at [295, 310] on span "25" at bounding box center [290, 307] width 30 height 30
type input "[DATE]"
click at [459, 134] on icon at bounding box center [459, 135] width 11 height 11
select select "8"
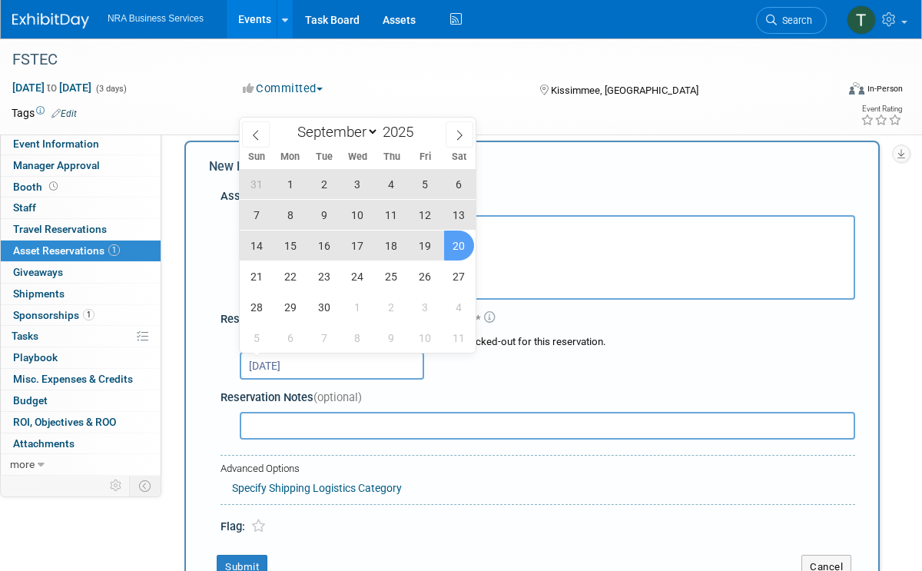
click at [455, 248] on span "20" at bounding box center [459, 246] width 30 height 30
type input "Aug 25, 2025 to Sep 20, 2025"
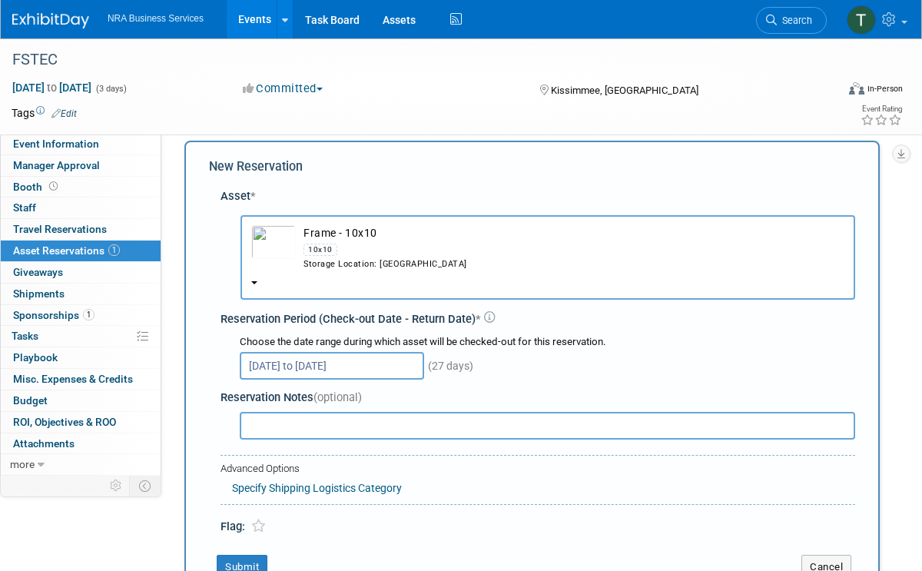
click at [507, 361] on div "Aug 25, 2025 to Sep 20, 2025 (27 days)" at bounding box center [547, 365] width 615 height 30
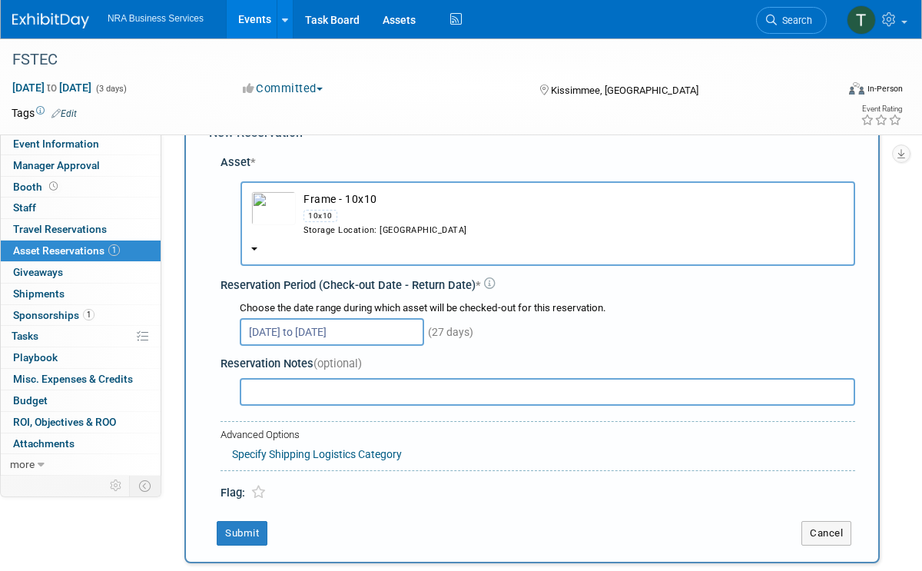
scroll to position [137, 0]
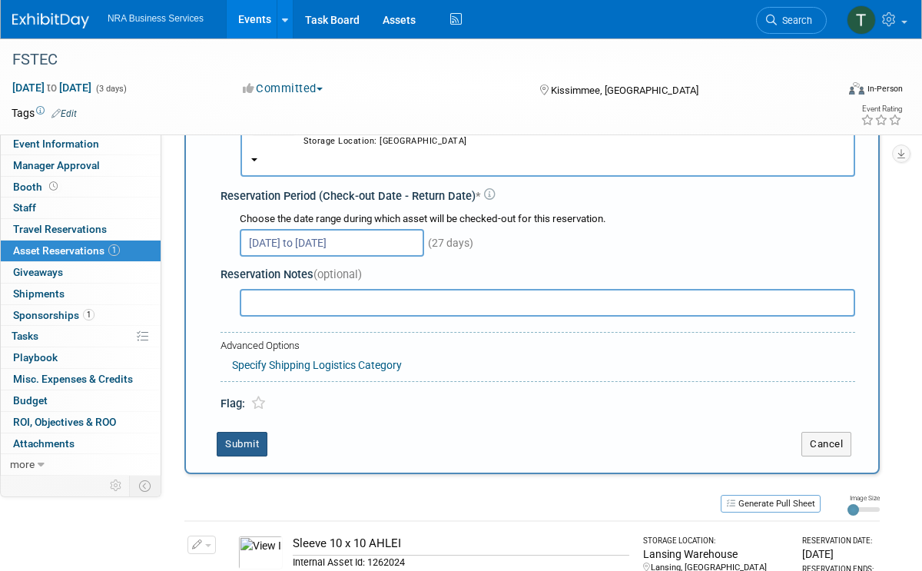
click at [244, 440] on button "Submit" at bounding box center [242, 444] width 51 height 25
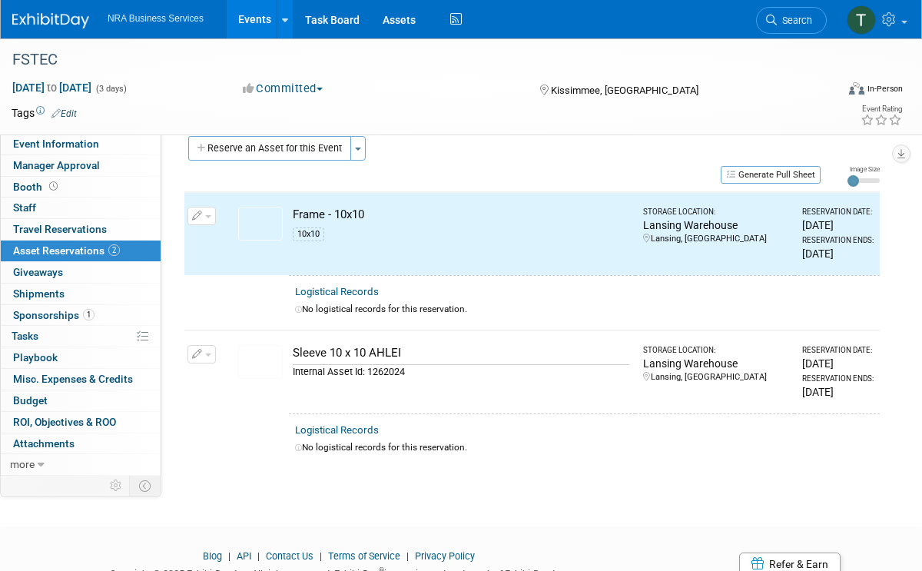
scroll to position [18, 0]
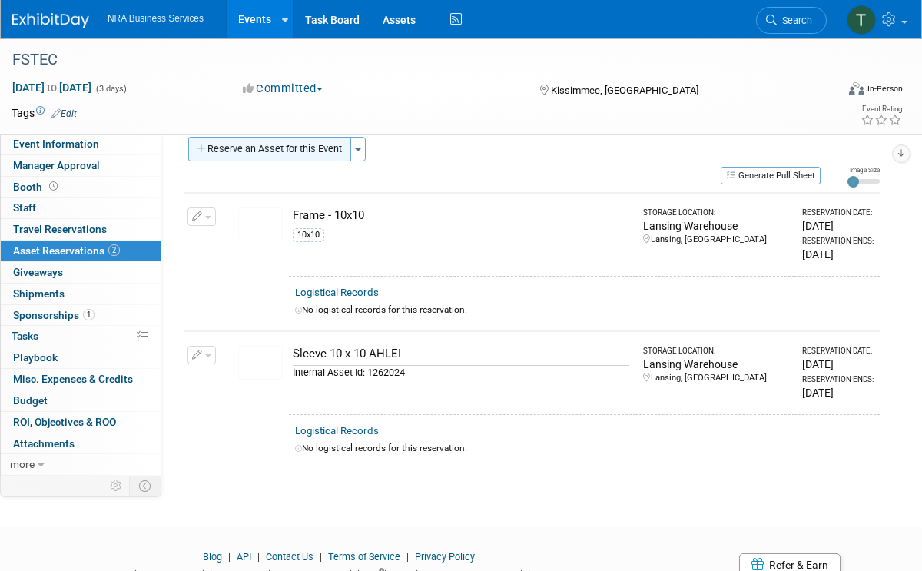
click at [305, 144] on button "Reserve an Asset for this Event" at bounding box center [269, 149] width 163 height 25
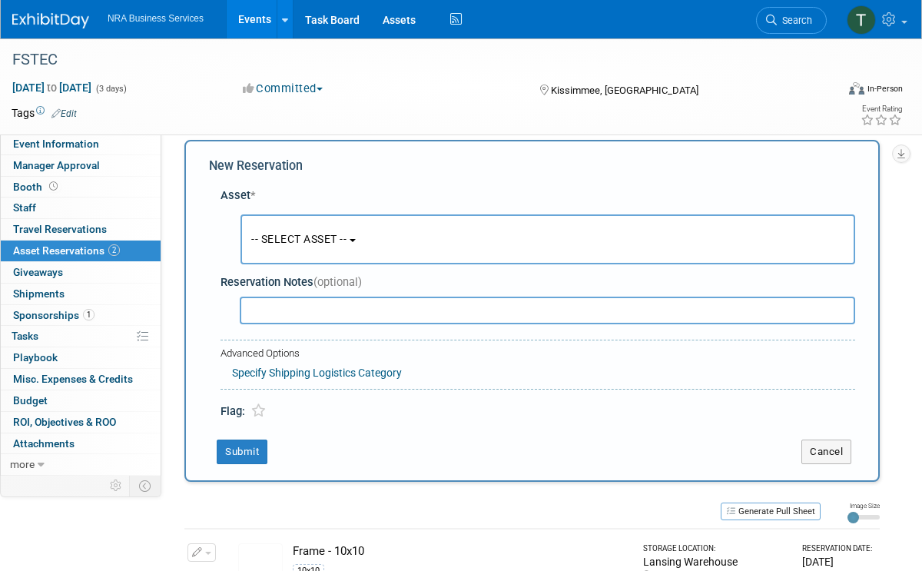
scroll to position [14, 0]
click at [336, 251] on button "-- SELECT ASSET --" at bounding box center [548, 240] width 615 height 50
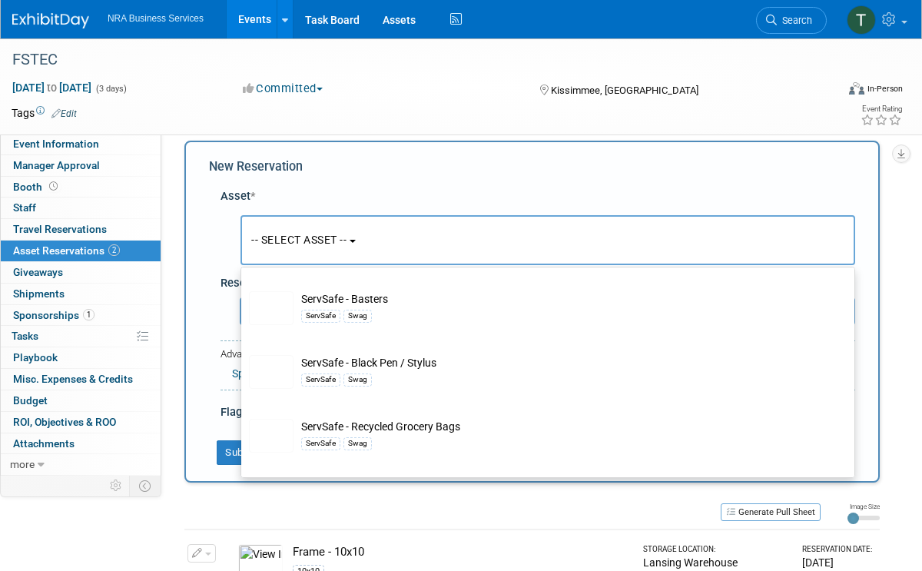
scroll to position [1835, 0]
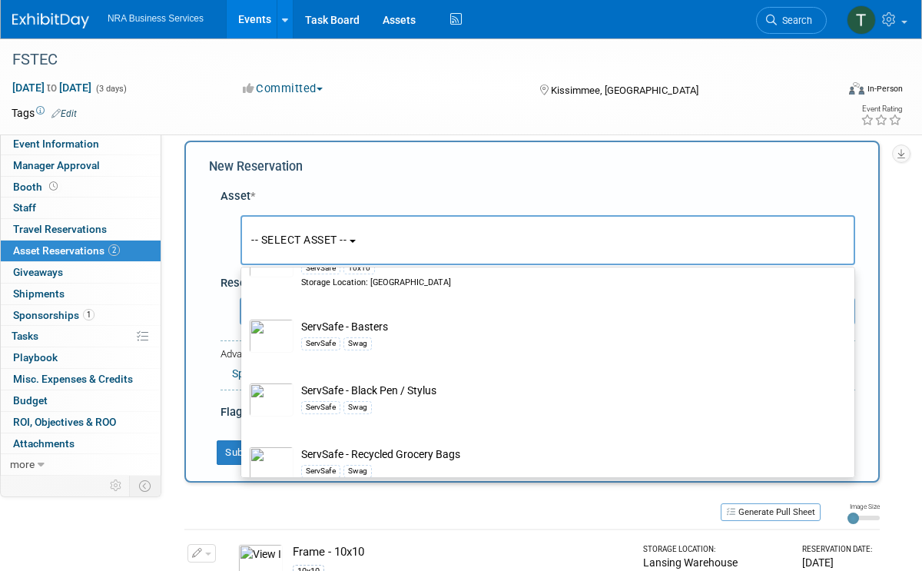
click at [424, 174] on div "New Reservation" at bounding box center [532, 167] width 646 height 18
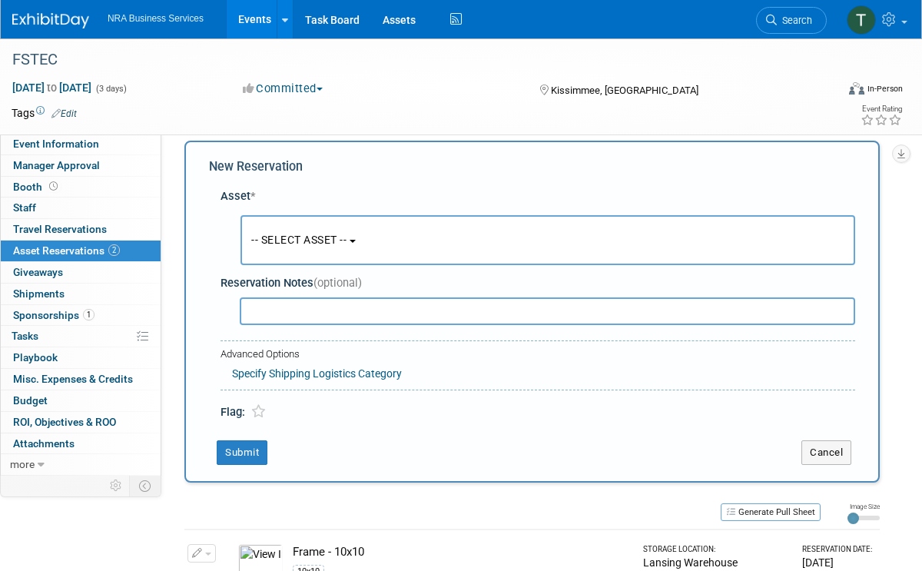
click at [306, 235] on span "-- SELECT ASSET --" at bounding box center [298, 240] width 95 height 12
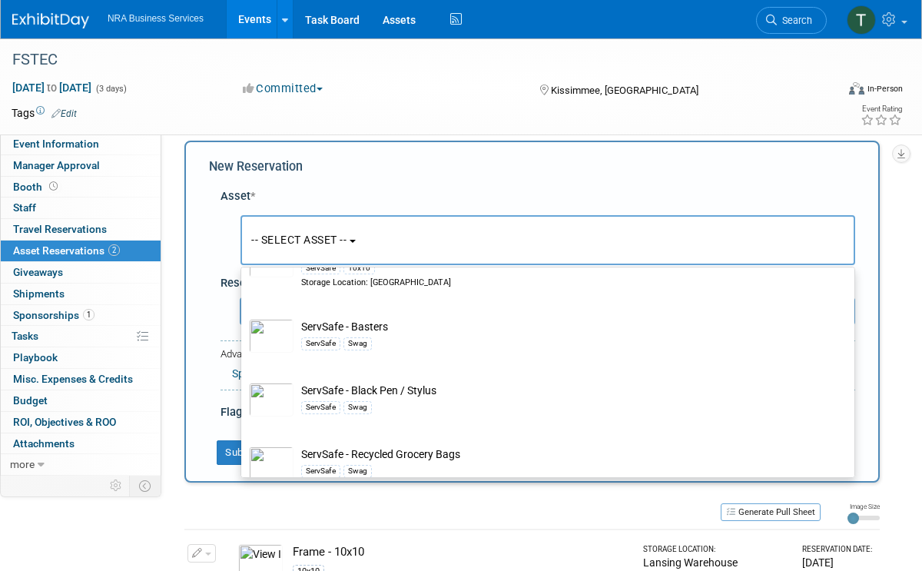
click at [754, 178] on div "New Reservation Asset * -- SELECT ASSET --" at bounding box center [531, 312] width 695 height 342
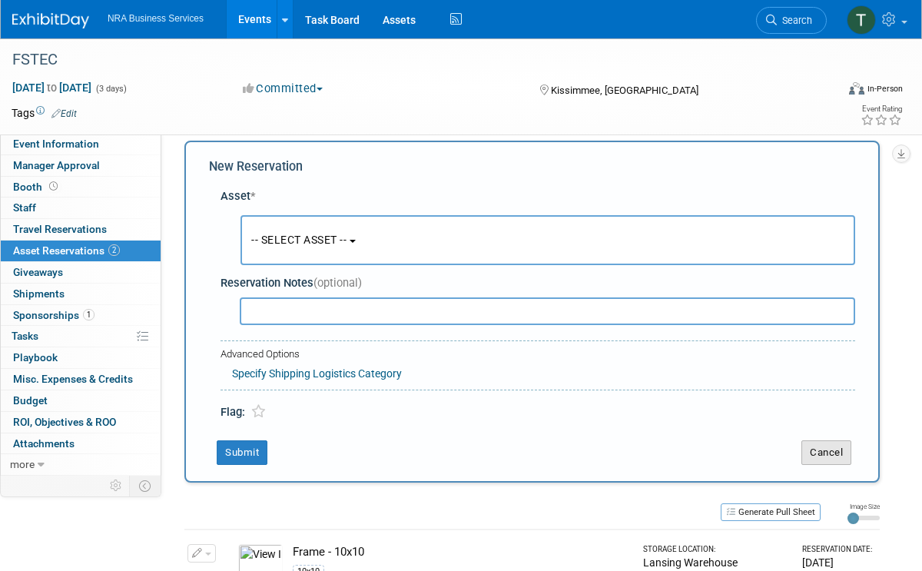
click at [830, 452] on button "Cancel" at bounding box center [826, 452] width 50 height 25
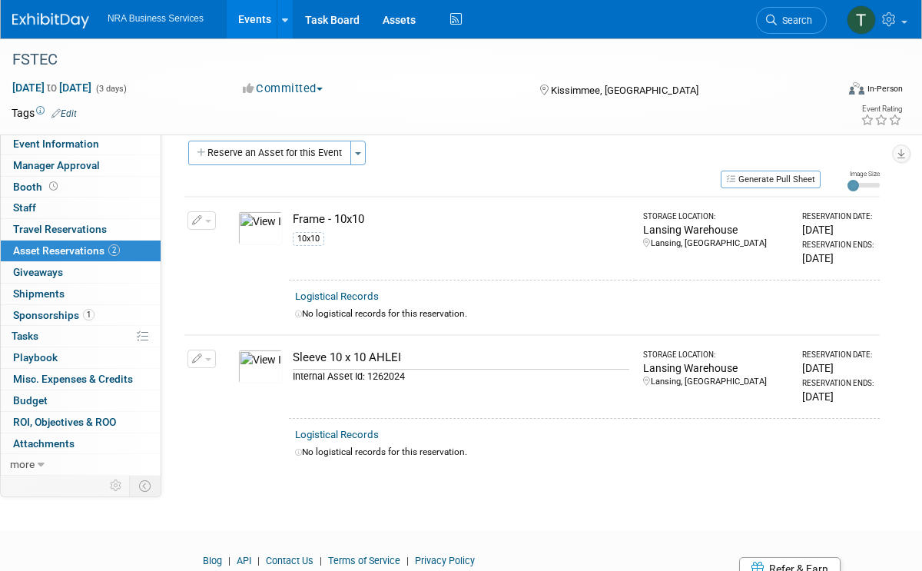
scroll to position [0, 0]
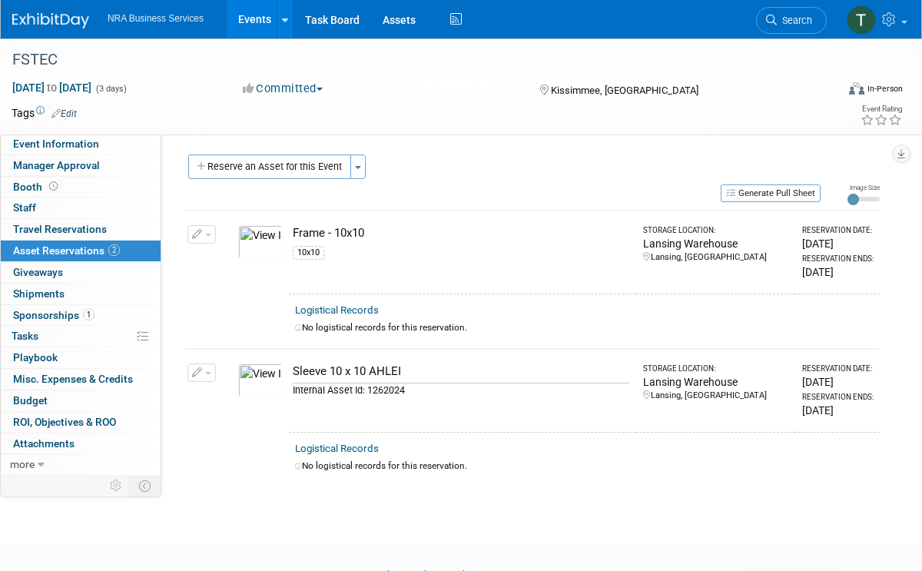
click at [207, 372] on span "button" at bounding box center [208, 373] width 6 height 3
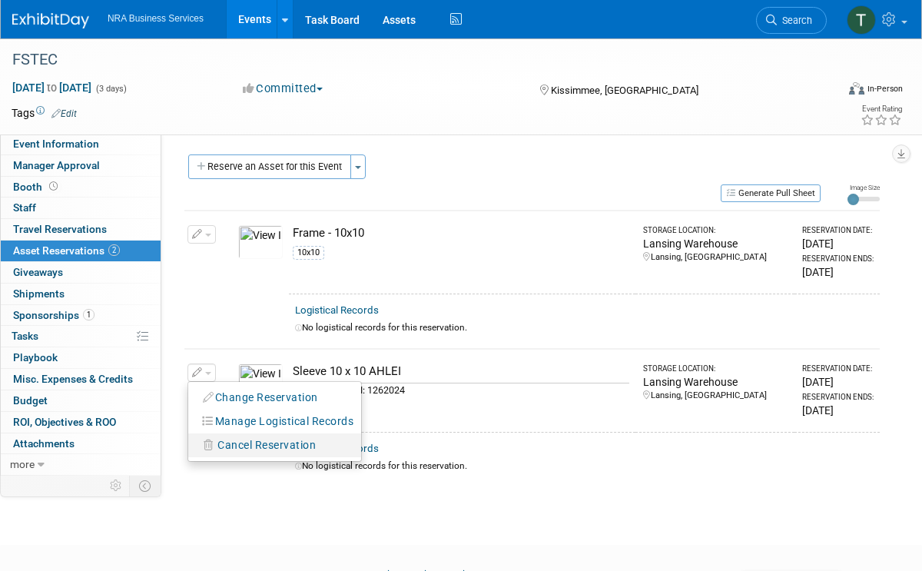
click at [237, 443] on span "Cancel Reservation" at bounding box center [266, 445] width 98 height 12
click at [392, 460] on link "Yes" at bounding box center [379, 458] width 45 height 25
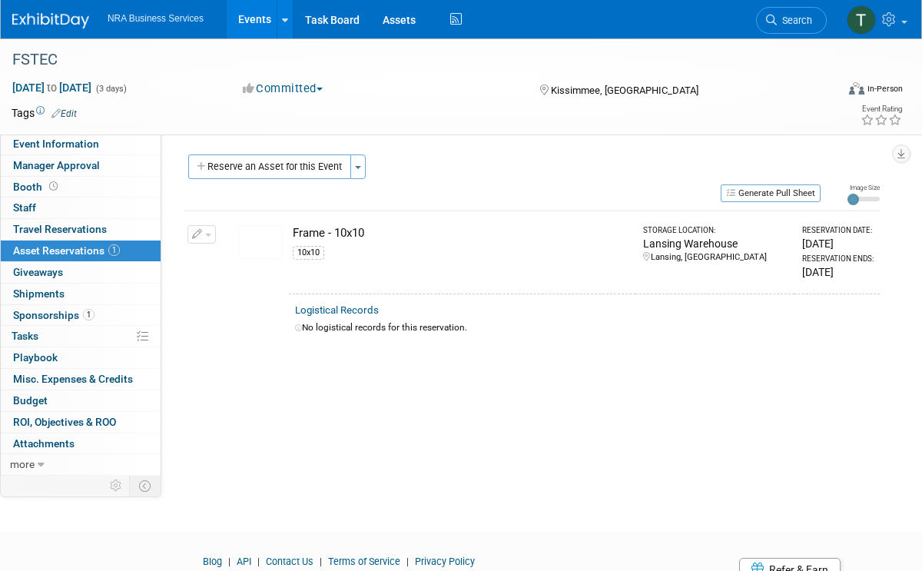
click at [447, 426] on div "Proposed budget: Specify proposed budget Show Lead: Guy W Shane Q Shane R Alish…" at bounding box center [526, 304] width 730 height 340
click at [38, 144] on span "Event Information" at bounding box center [56, 144] width 86 height 12
select select "Chip R"
select select "Industry - Restaurant"
select select "Restaurant Owner"
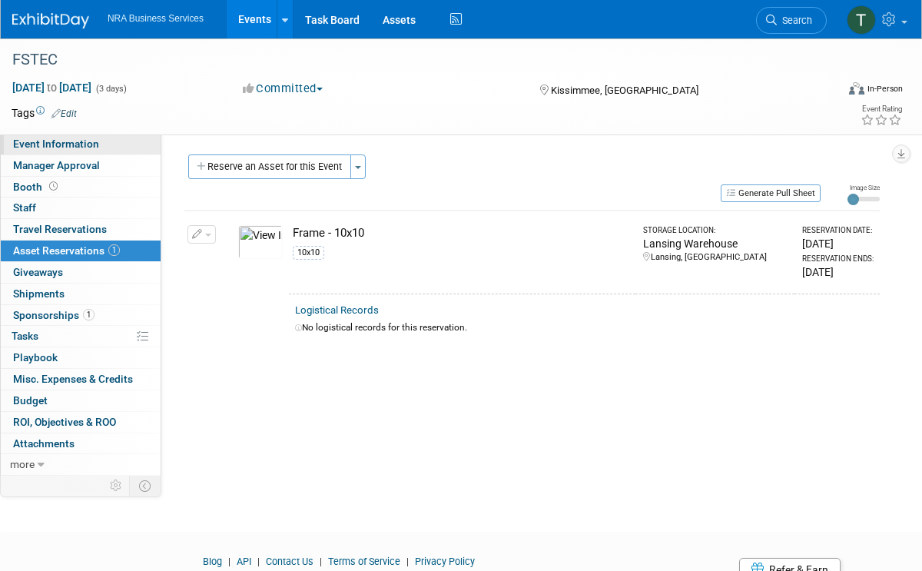
select select "Sales and Lead Opportunities"
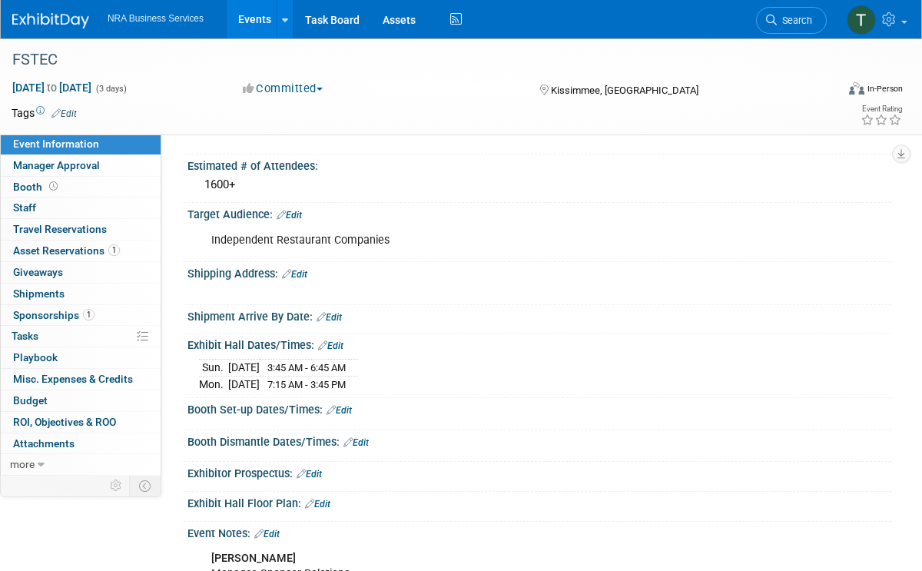
scroll to position [492, 0]
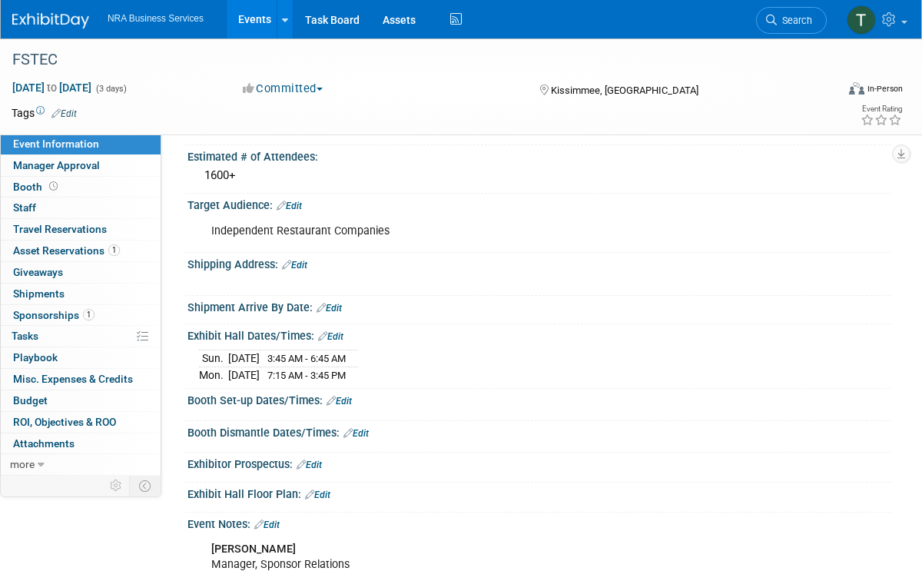
click at [335, 303] on link "Edit" at bounding box center [329, 308] width 25 height 11
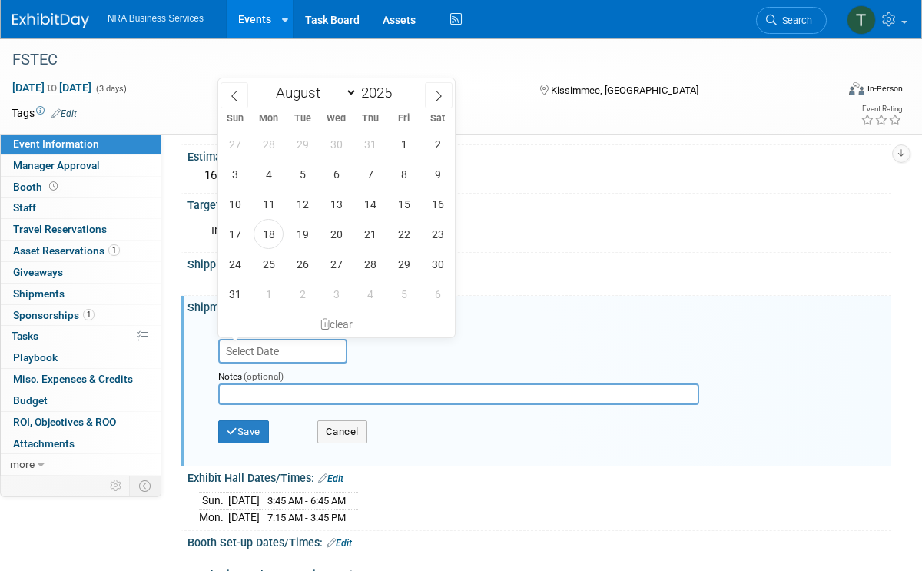
click at [270, 343] on input "text" at bounding box center [282, 351] width 129 height 25
click at [433, 89] on span at bounding box center [439, 95] width 28 height 26
select select "8"
click at [376, 148] on span "4" at bounding box center [370, 144] width 30 height 30
type input "[DATE]"
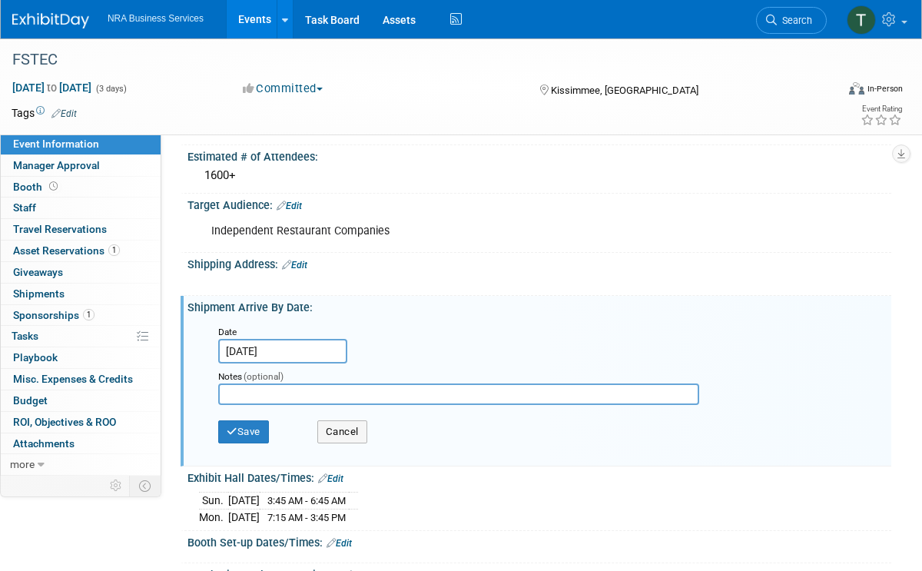
click at [488, 305] on div "Shipment Arrive By Date: Edit" at bounding box center [539, 305] width 704 height 19
click at [244, 387] on input "text" at bounding box center [458, 394] width 481 height 22
type input "Needs to ship to the advance warehouse to arrive no later than Sept. 4, 2025"
click at [240, 434] on button "Save" at bounding box center [243, 431] width 51 height 23
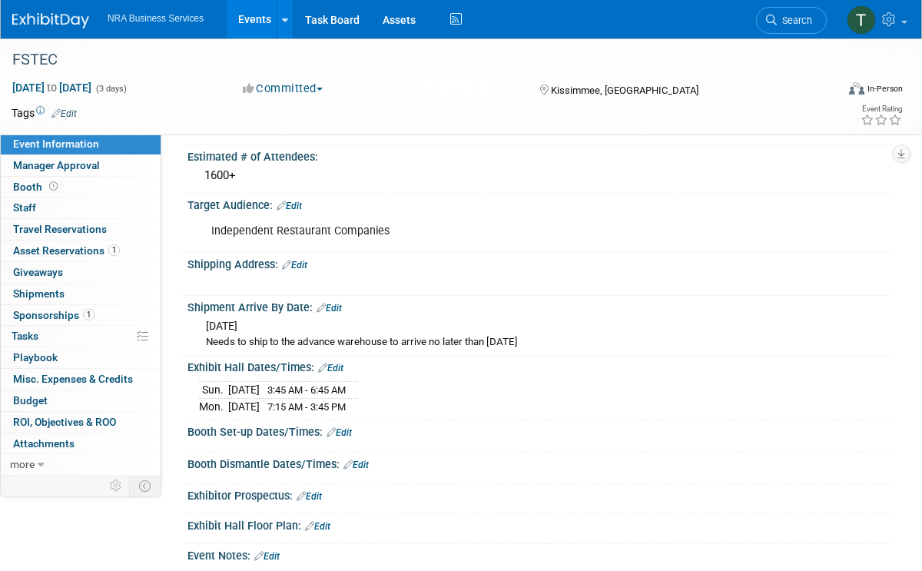
click at [301, 263] on link "Edit" at bounding box center [294, 265] width 25 height 11
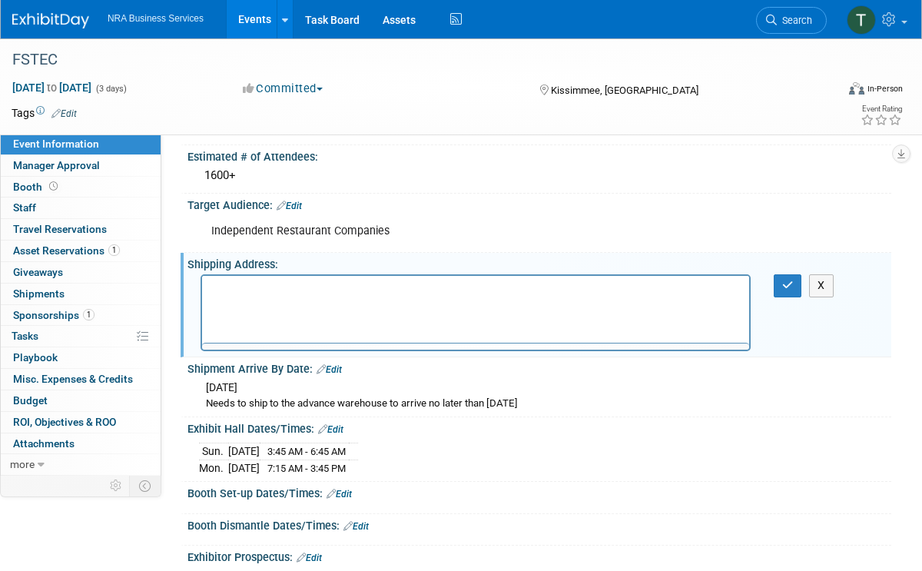
scroll to position [0, 0]
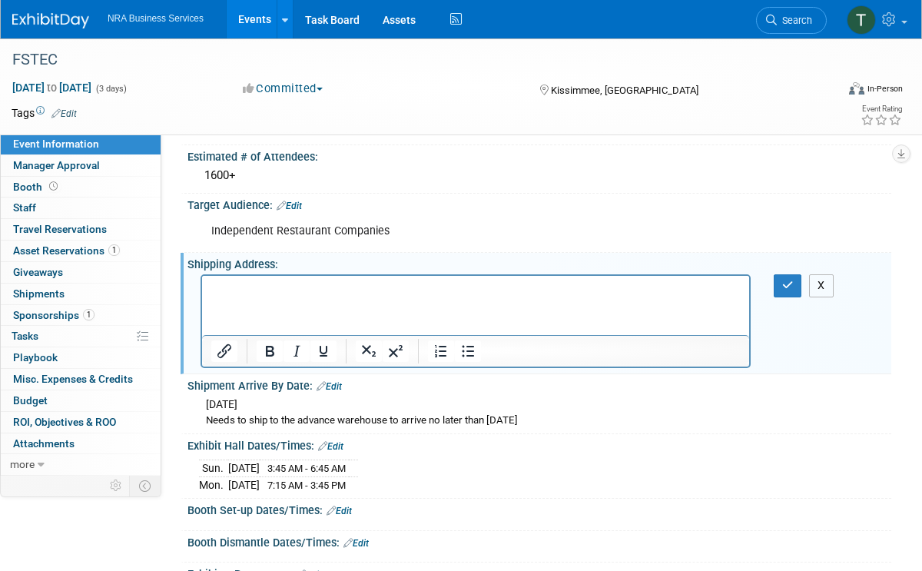
click at [818, 278] on button "X" at bounding box center [821, 285] width 25 height 22
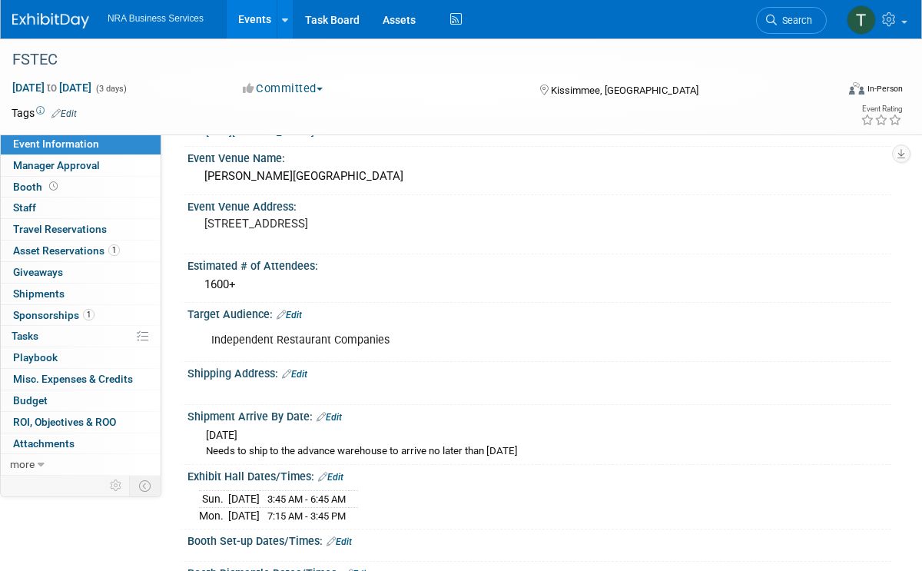
scroll to position [369, 0]
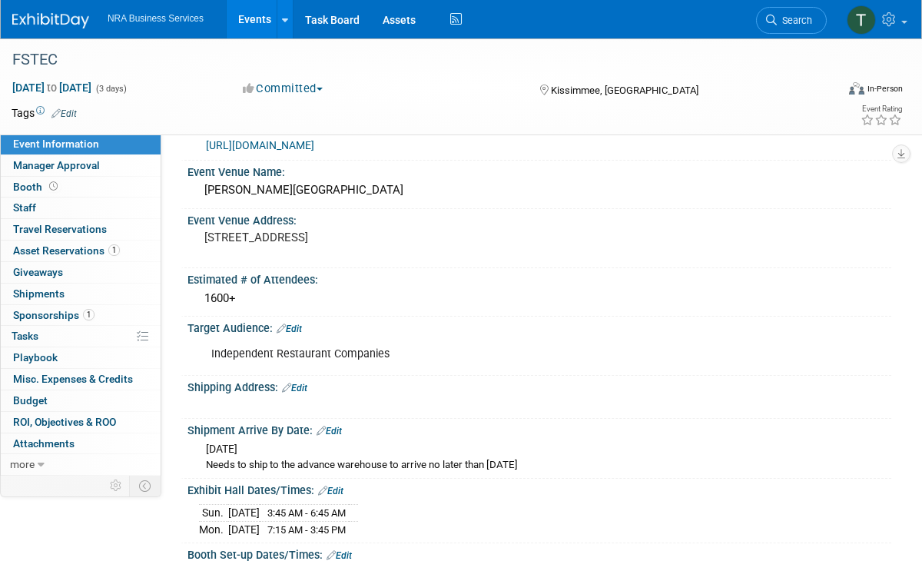
click at [735, 81] on div "Kissimmee, [GEOGRAPHIC_DATA]" at bounding box center [639, 89] width 203 height 18
click at [65, 550] on div "Event Information Event Info Manager Approval Manager Approval Booth Booth 0 St…" at bounding box center [461, 244] width 922 height 1149
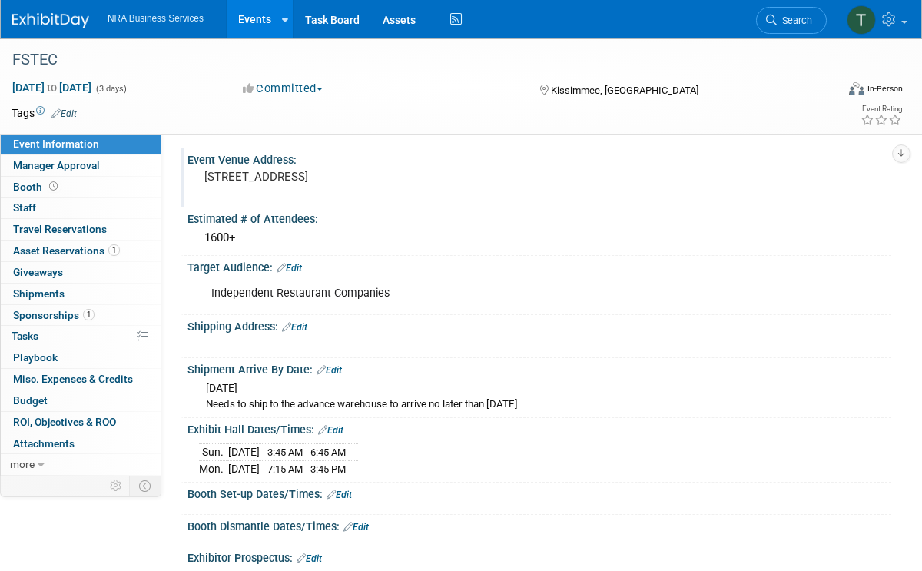
scroll to position [430, 0]
click at [181, 61] on div "FSTEC" at bounding box center [411, 60] width 809 height 28
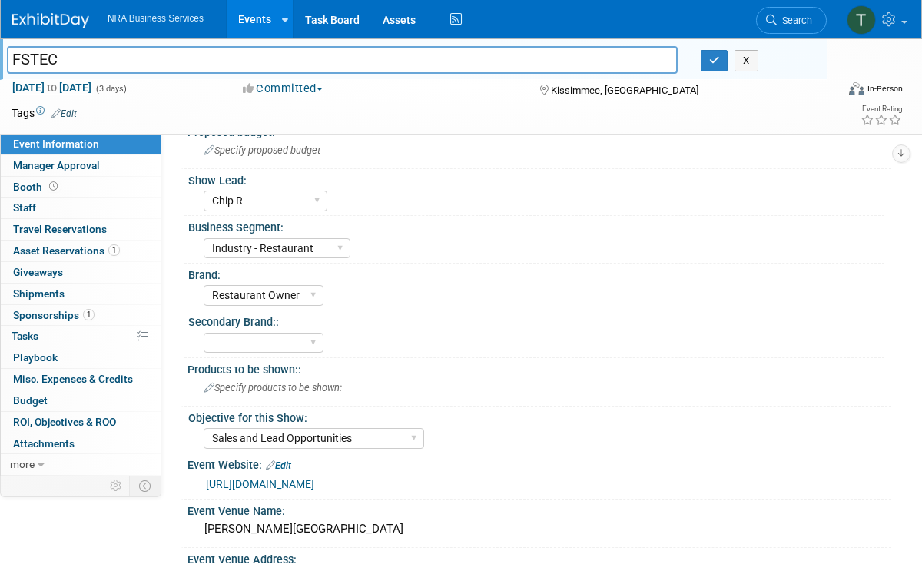
scroll to position [0, 0]
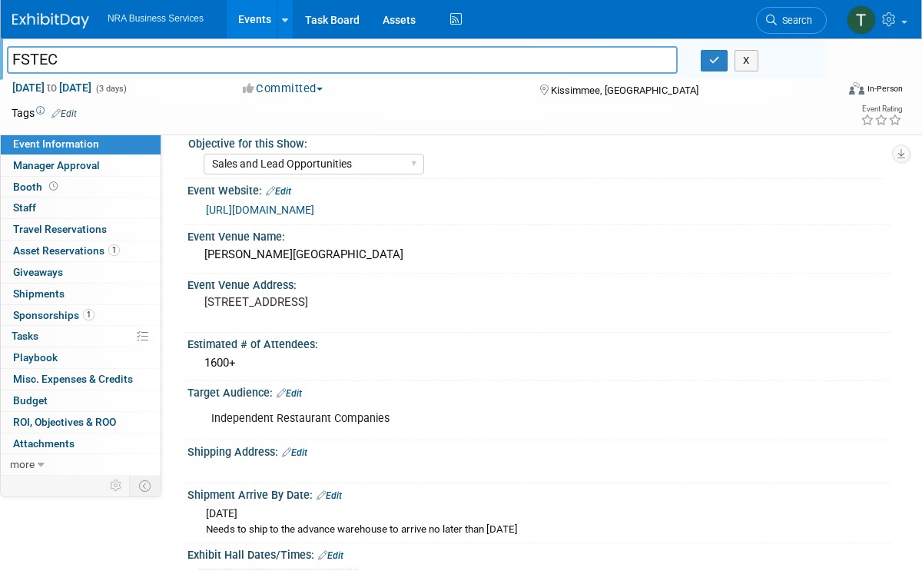
scroll to position [307, 0]
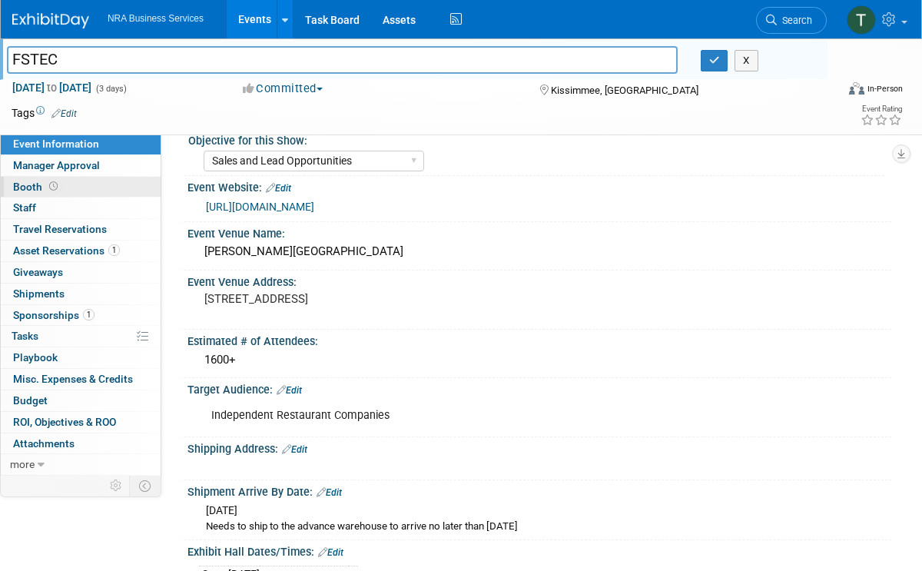
click at [27, 184] on span "Booth" at bounding box center [37, 187] width 48 height 12
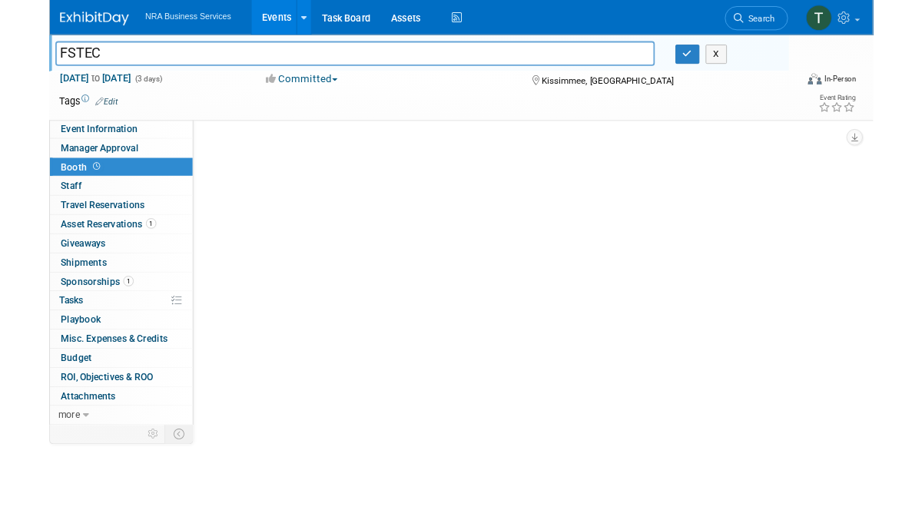
scroll to position [0, 0]
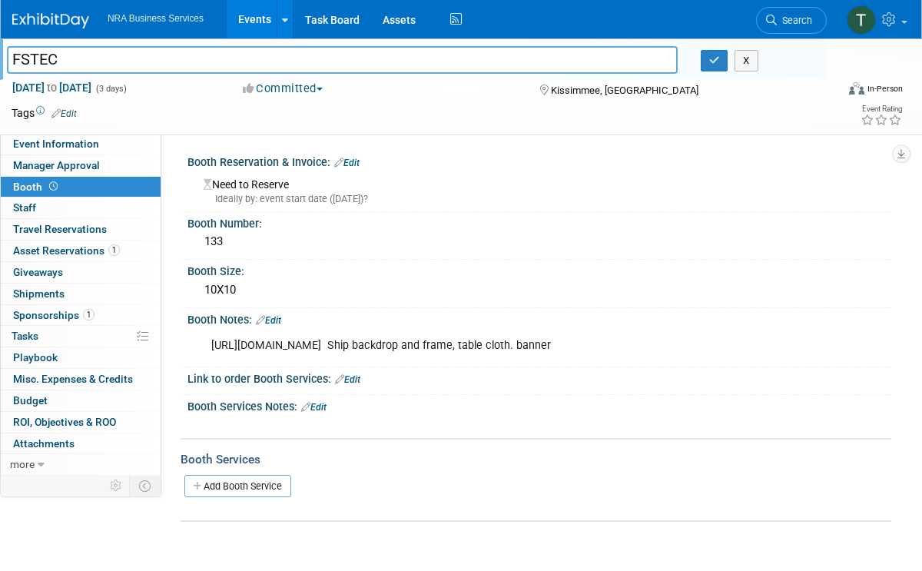
click at [58, 544] on div "FSTEC FSTEC X Sep 14, 2025 to Sep 16, 2025 (3 days) Sep 14, 2025 to Sep 16, 202…" at bounding box center [461, 295] width 922 height 514
click at [834, 274] on div "Booth Size:" at bounding box center [539, 269] width 704 height 19
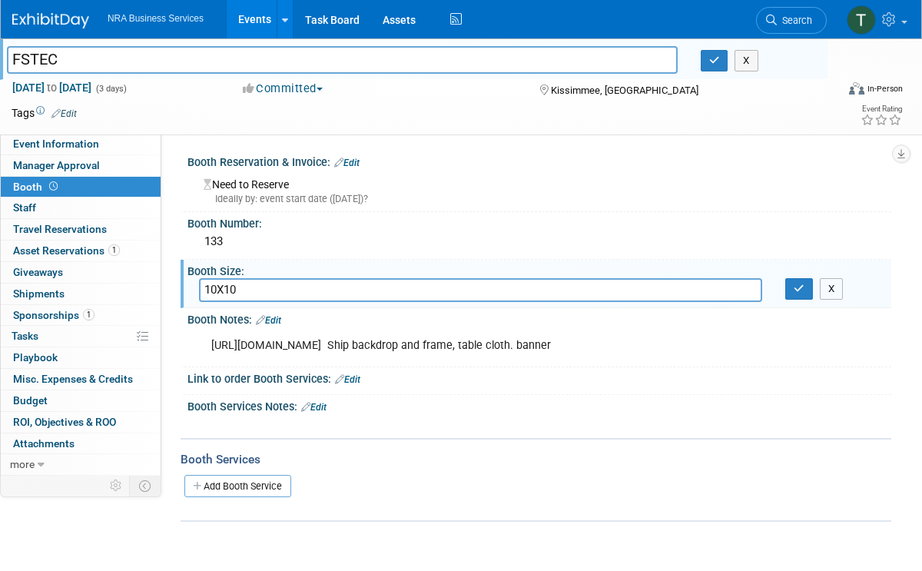
click at [829, 286] on button "X" at bounding box center [832, 289] width 24 height 22
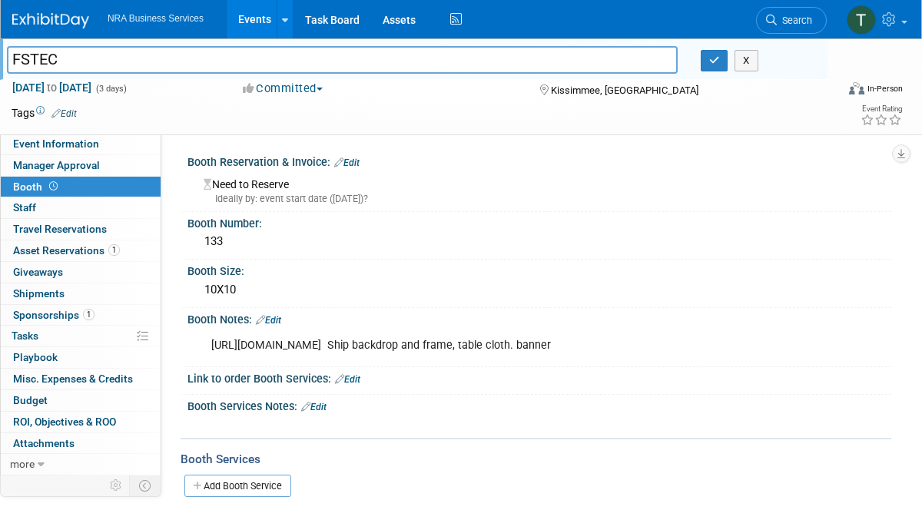
click at [43, 506] on div "Event Information Event Info Manager Approval Manager Approval Booth Booth 0 St…" at bounding box center [461, 279] width 922 height 483
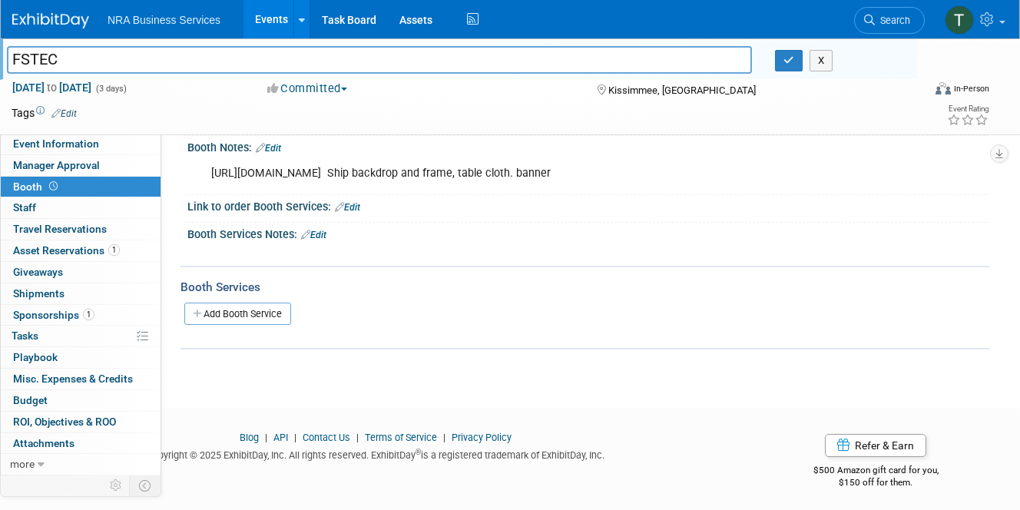
scroll to position [172, 0]
